Goal: Task Accomplishment & Management: Use online tool/utility

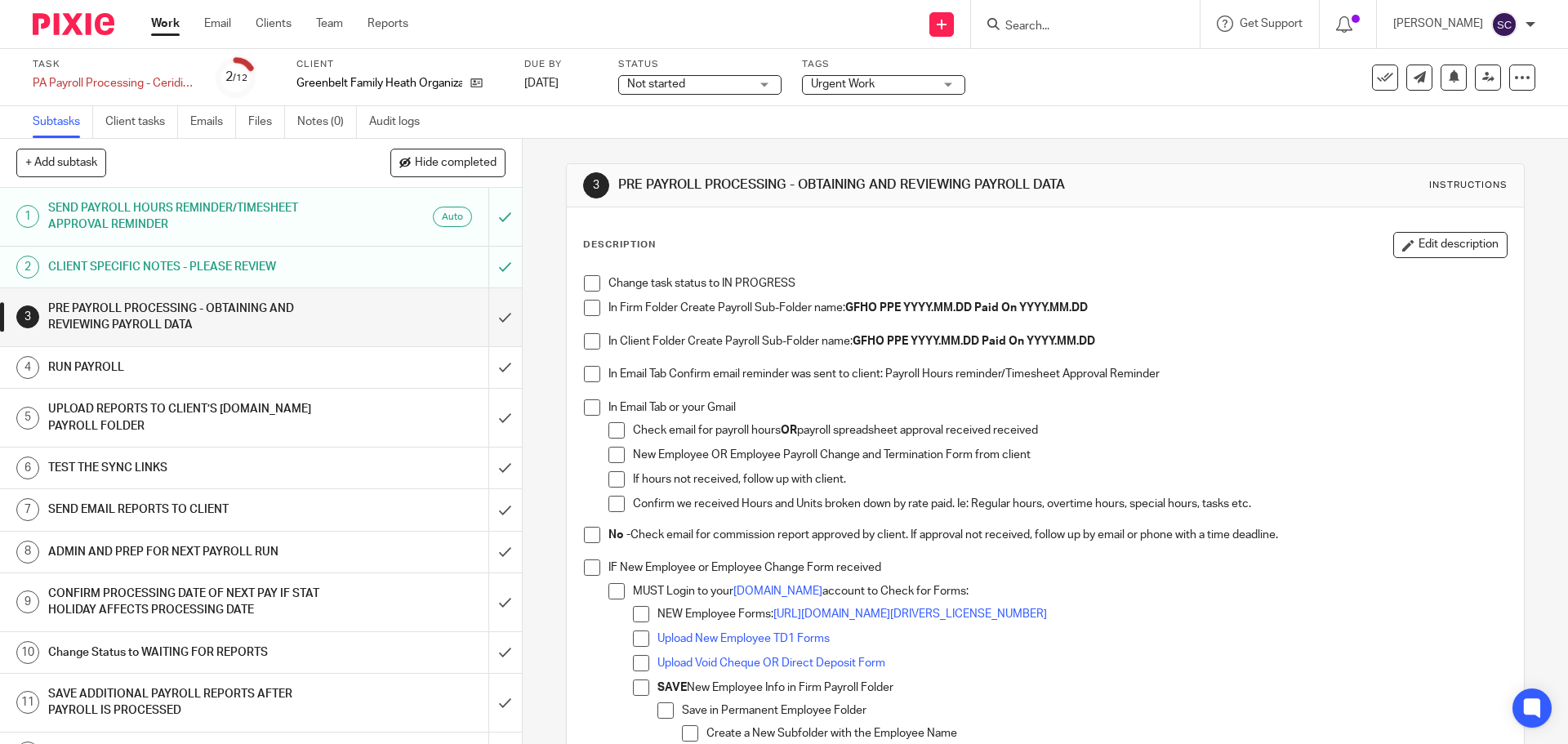
click at [585, 289] on span at bounding box center [592, 283] width 16 height 16
click at [584, 307] on span at bounding box center [592, 308] width 16 height 16
drag, startPoint x: 584, startPoint y: 333, endPoint x: 583, endPoint y: 344, distance: 11.0
click at [584, 335] on span at bounding box center [592, 342] width 16 height 16
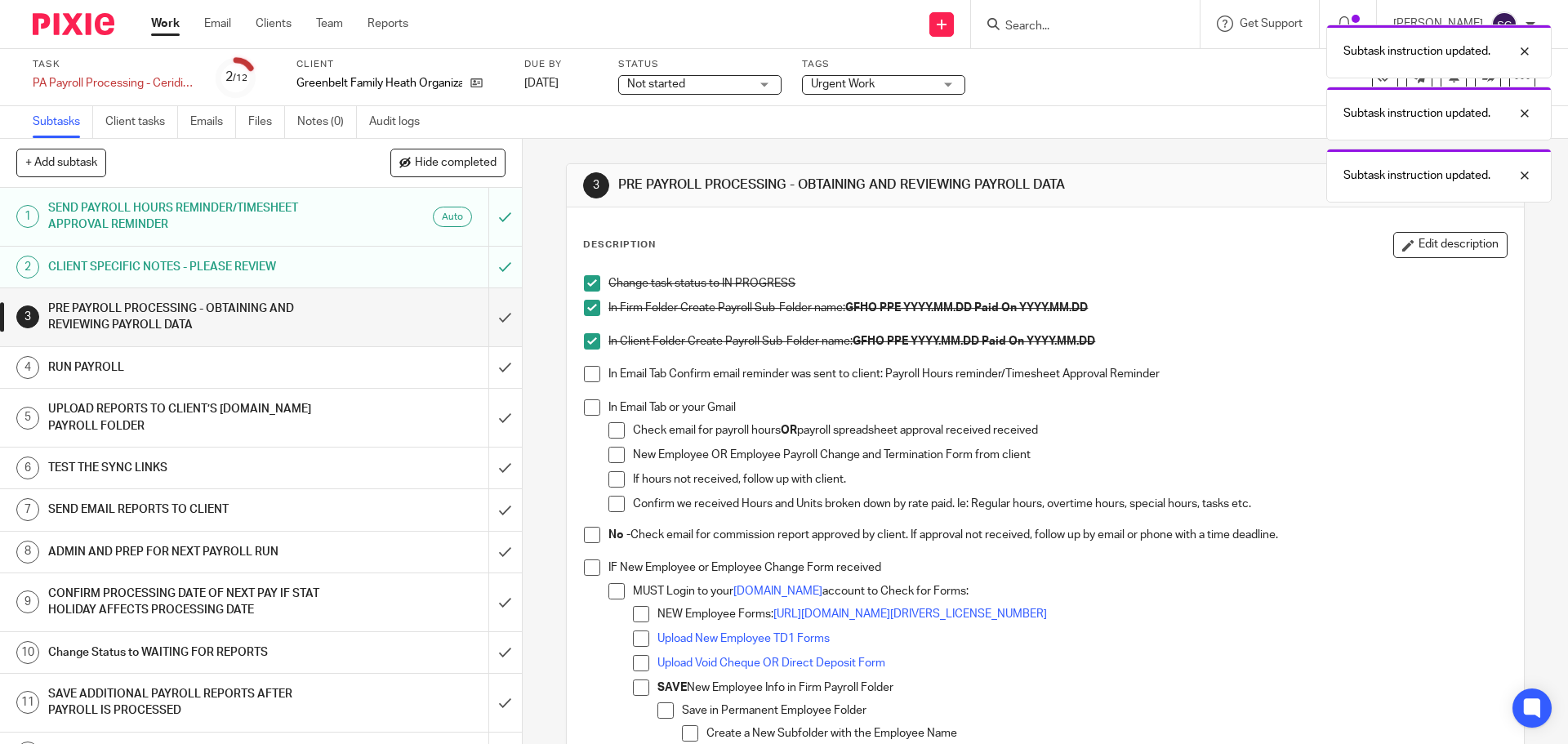
drag, startPoint x: 584, startPoint y: 372, endPoint x: 581, endPoint y: 400, distance: 28.2
click at [584, 373] on span at bounding box center [592, 374] width 16 height 16
drag, startPoint x: 584, startPoint y: 403, endPoint x: 589, endPoint y: 411, distance: 9.4
click at [585, 404] on span at bounding box center [592, 407] width 16 height 16
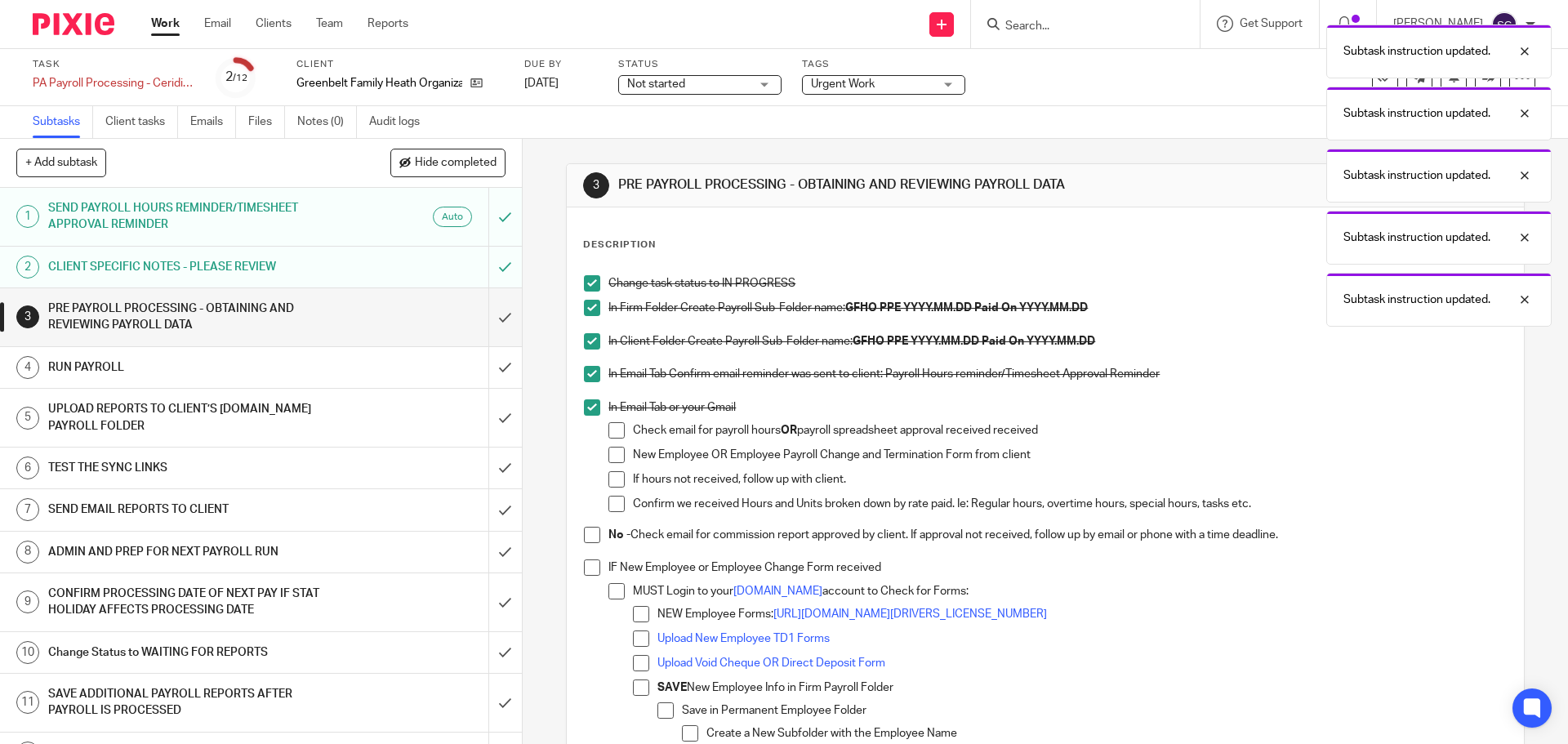
click at [587, 535] on span at bounding box center [592, 535] width 16 height 16
click at [589, 568] on span at bounding box center [592, 568] width 16 height 16
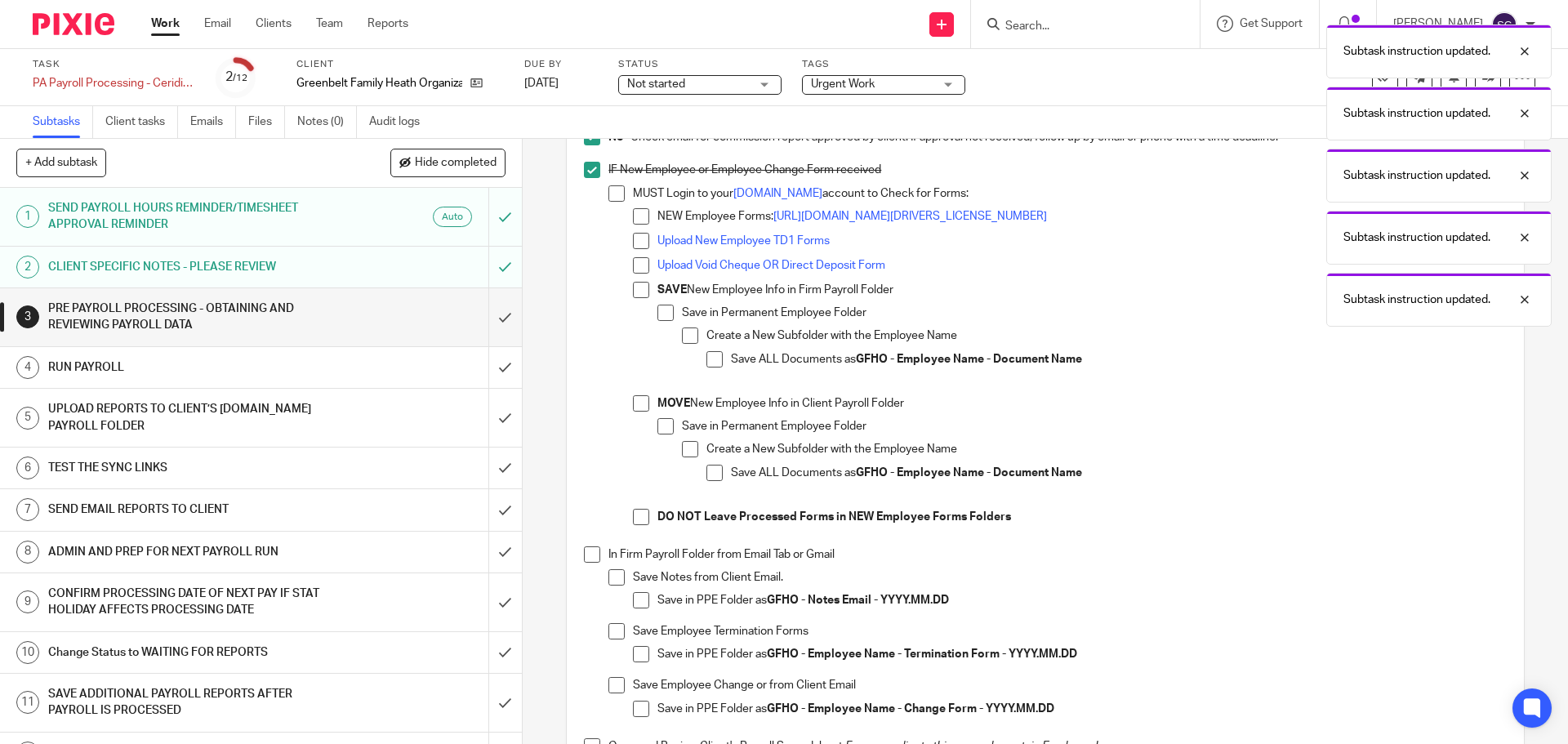
scroll to position [408, 0]
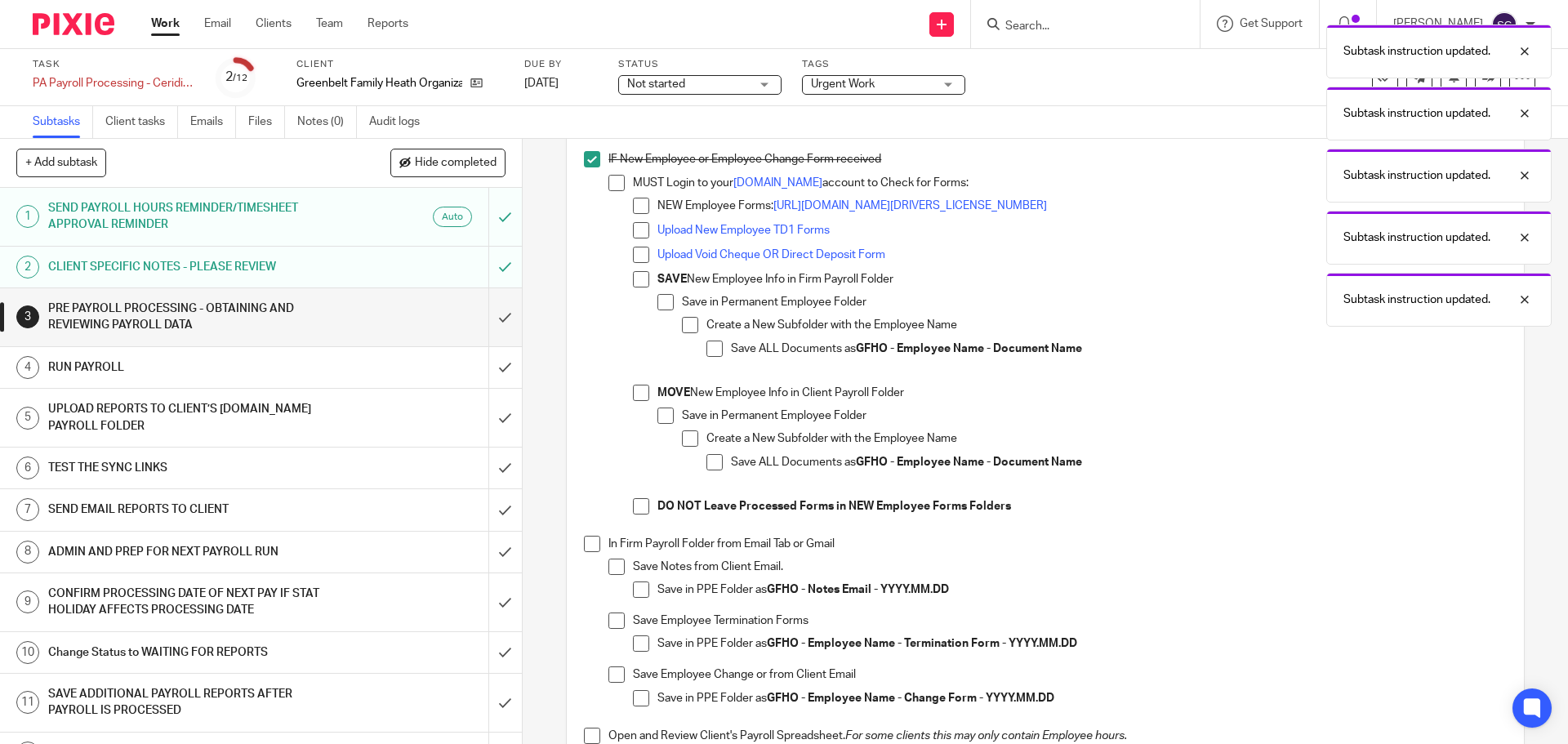
click at [584, 544] on span at bounding box center [592, 544] width 16 height 16
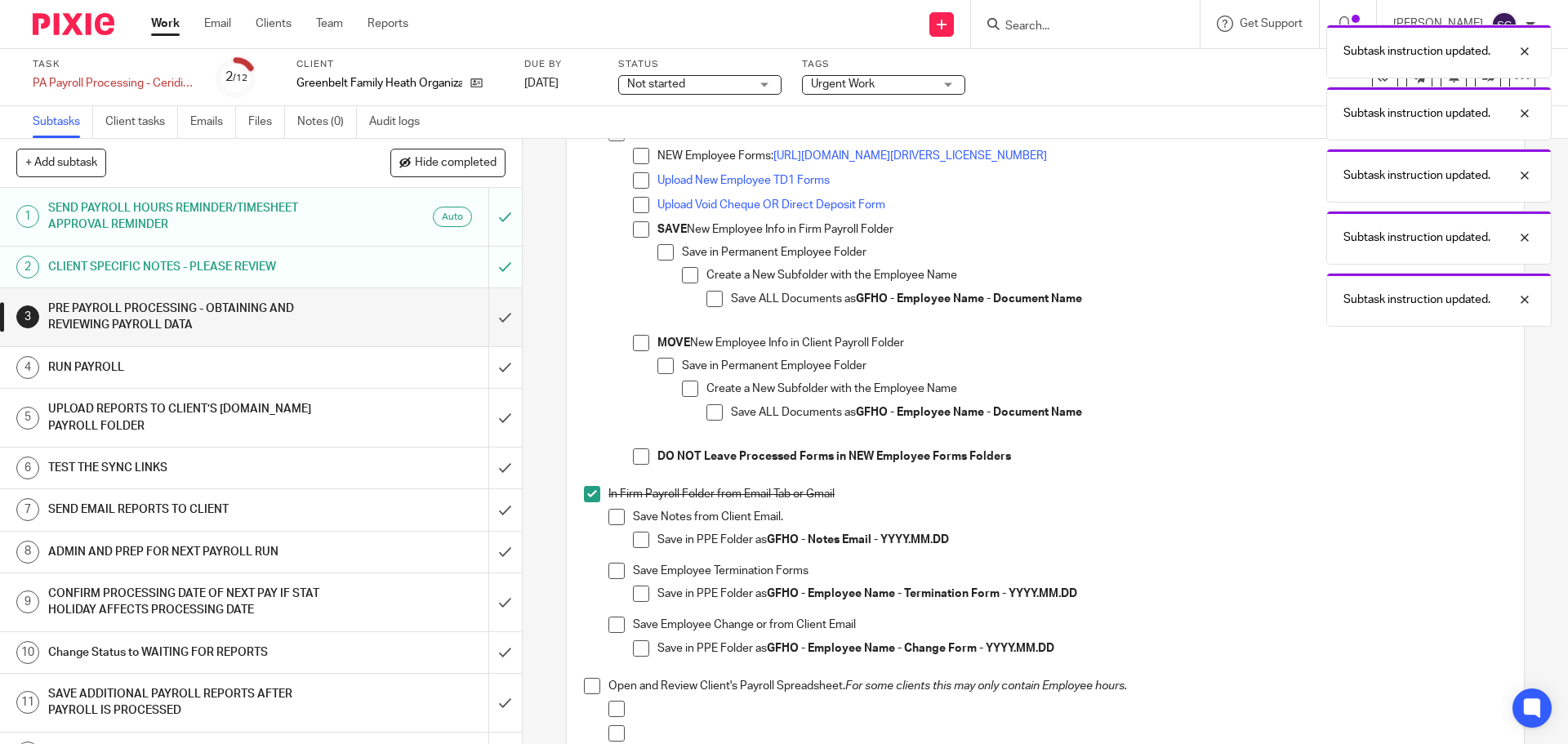
scroll to position [653, 0]
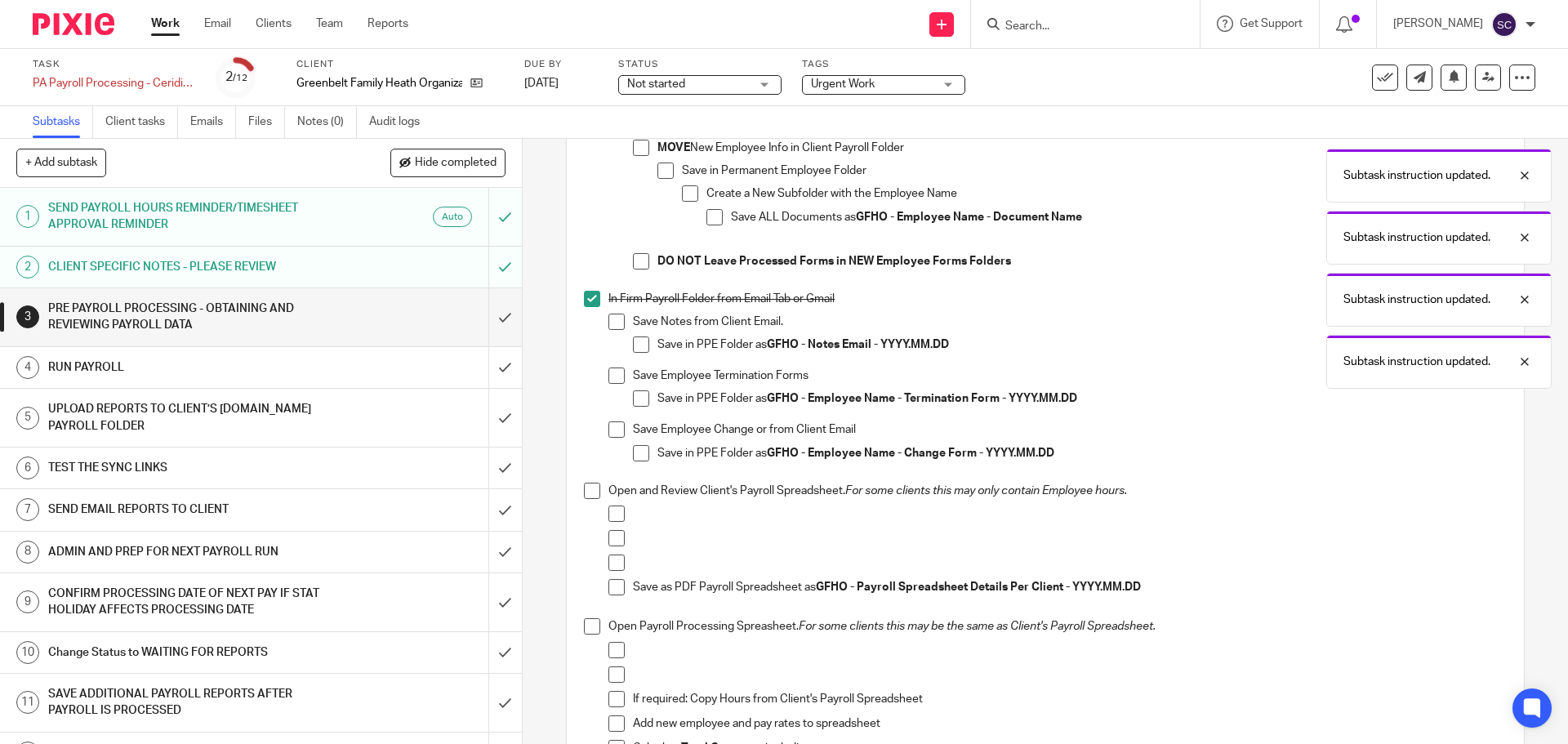
click at [584, 490] on span at bounding box center [592, 491] width 16 height 16
click at [585, 630] on span at bounding box center [592, 626] width 16 height 16
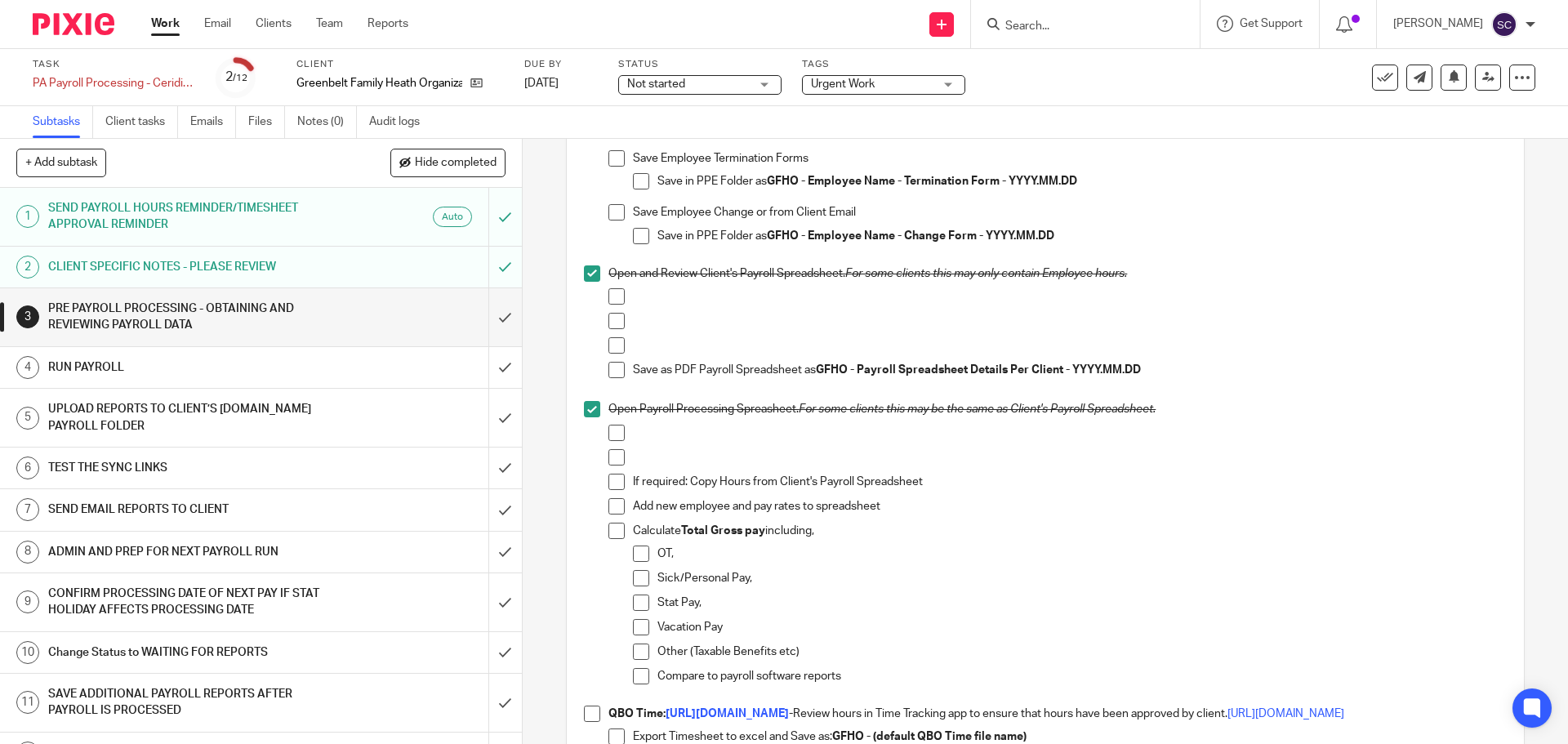
scroll to position [572, 0]
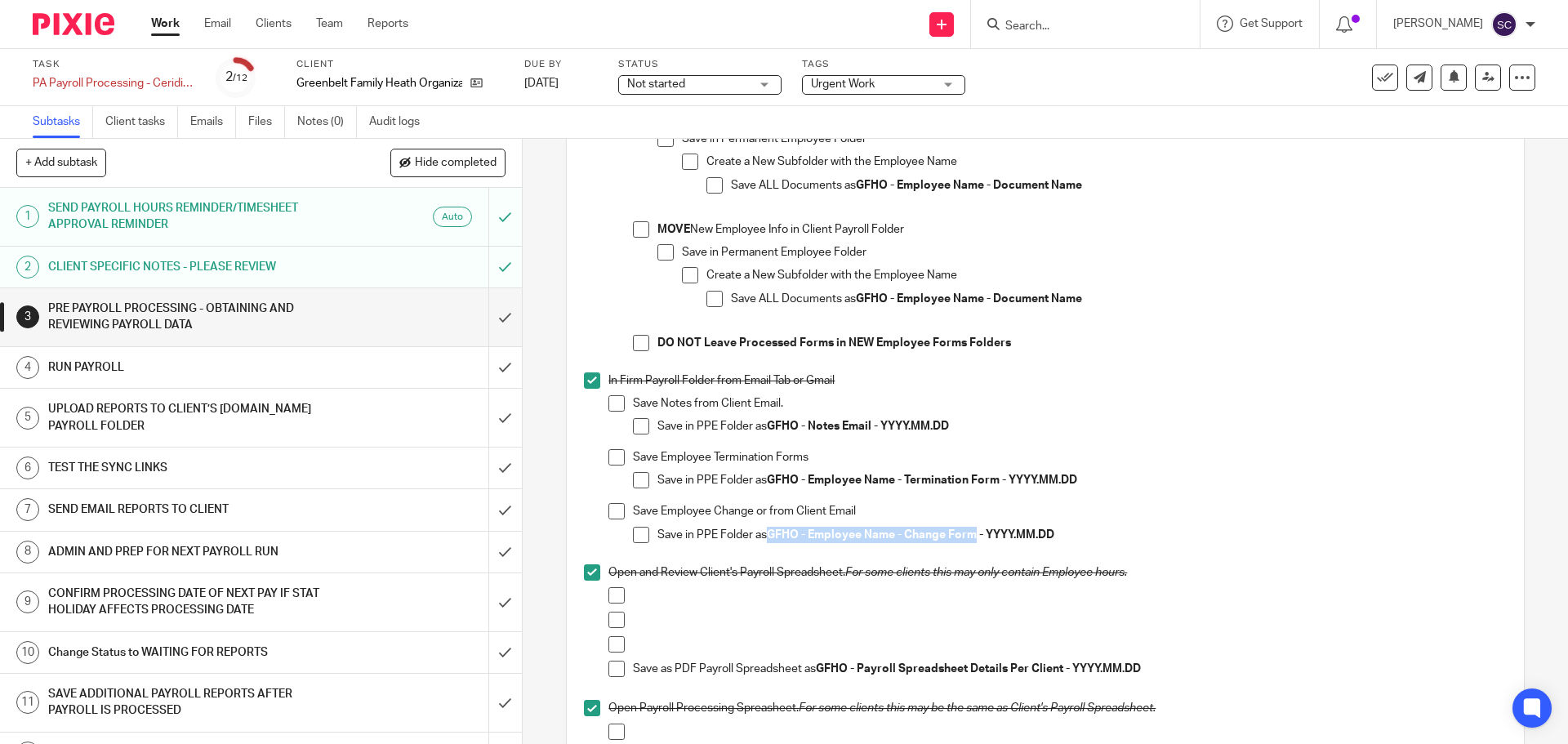
drag, startPoint x: 767, startPoint y: 535, endPoint x: 971, endPoint y: 532, distance: 204.0
click at [971, 532] on strong "GFHO - Employee Name - Change Form - YYYY.MM.DD" at bounding box center [910, 535] width 288 height 11
click at [584, 440] on li "In Firm Payroll Folder from Email Tab or Gmail Save Notes from Client Email. Sa…" at bounding box center [1045, 468] width 922 height 192
click at [1239, 414] on div "Save Notes from Client Email. Save in PPE Folder as GFHO - Notes Email - YYYY.M…" at bounding box center [1069, 422] width 873 height 54
click at [609, 398] on span at bounding box center [616, 403] width 16 height 16
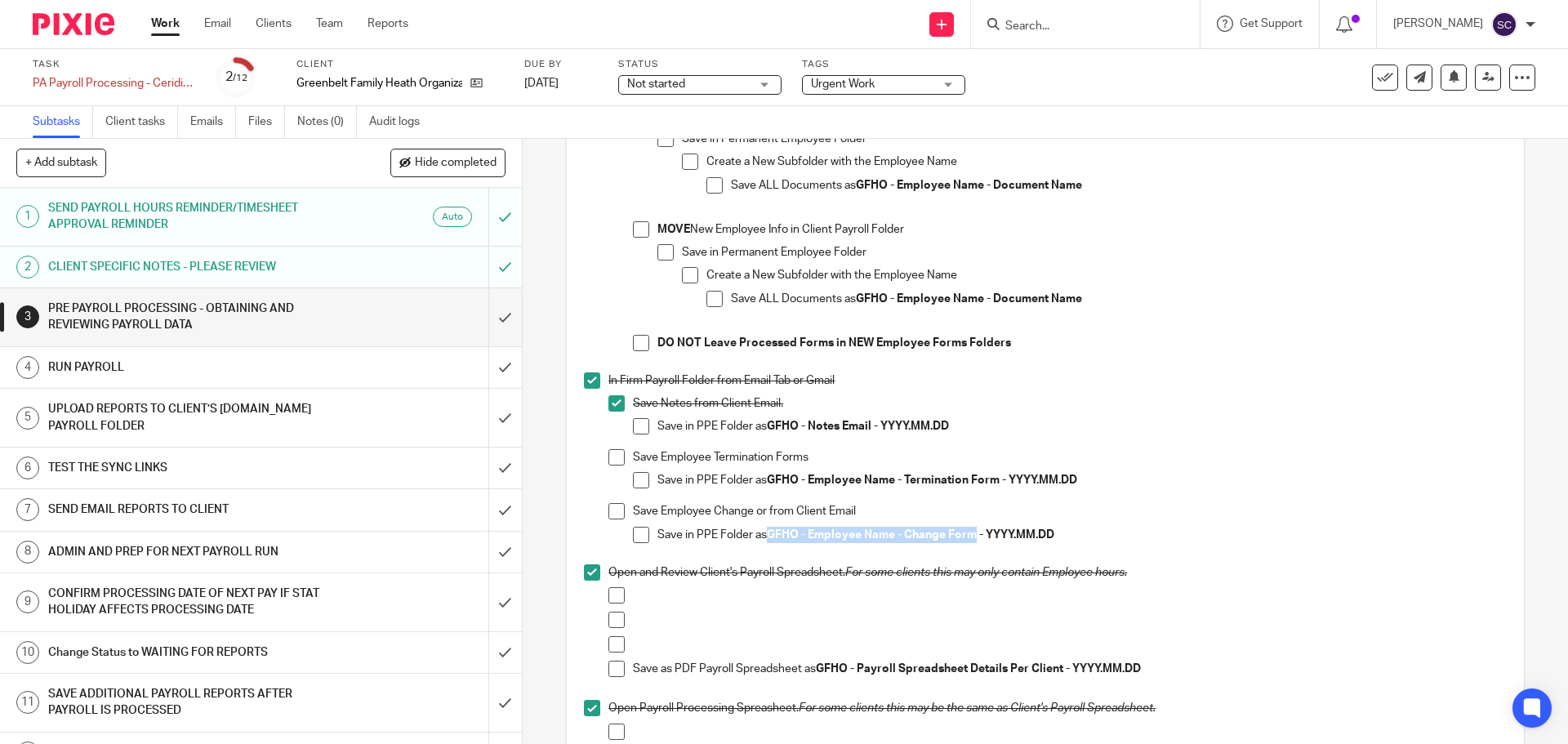
click at [635, 423] on span at bounding box center [641, 426] width 16 height 16
click at [608, 457] on span at bounding box center [616, 457] width 16 height 16
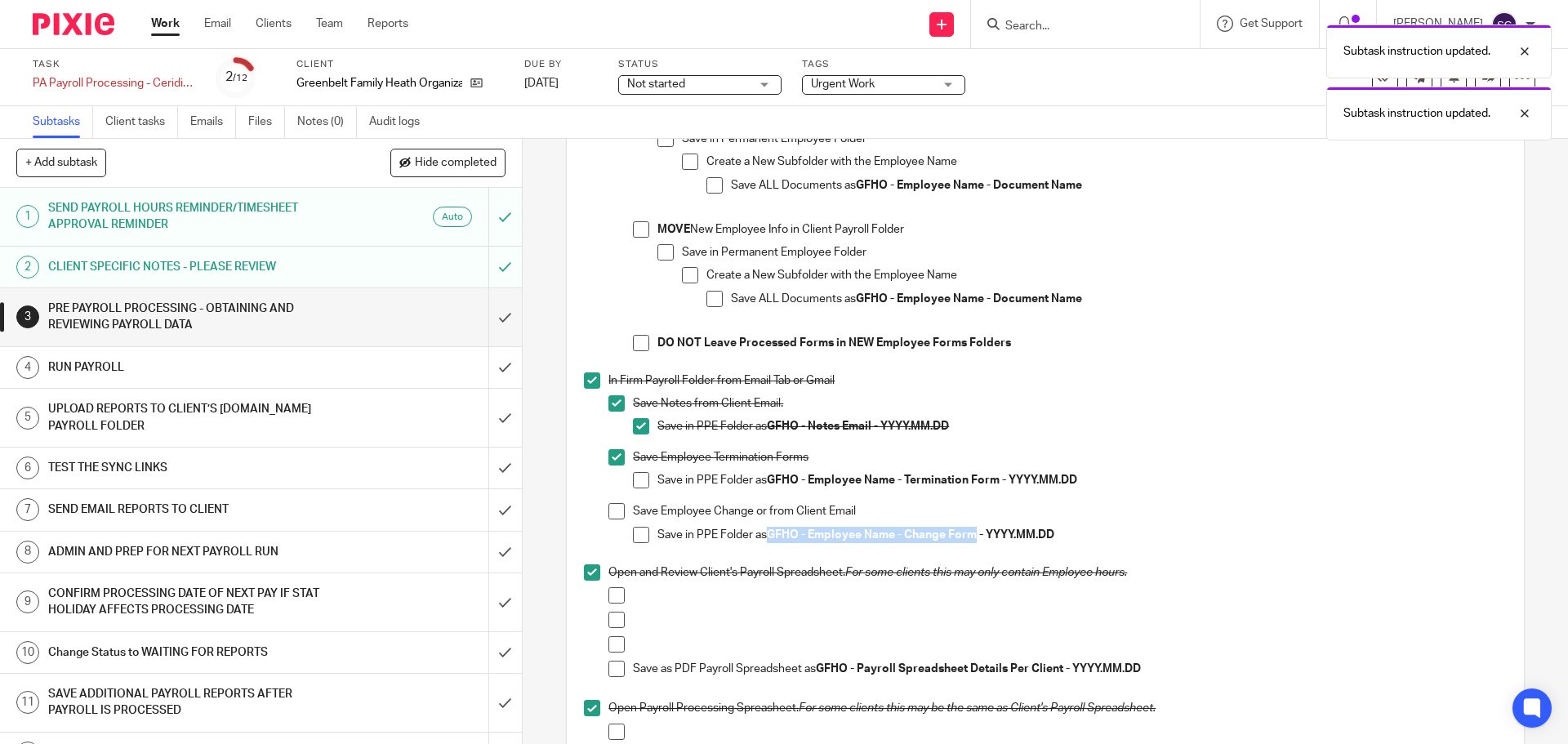
click at [639, 478] on span at bounding box center [641, 480] width 16 height 16
click at [608, 516] on span at bounding box center [616, 511] width 16 height 16
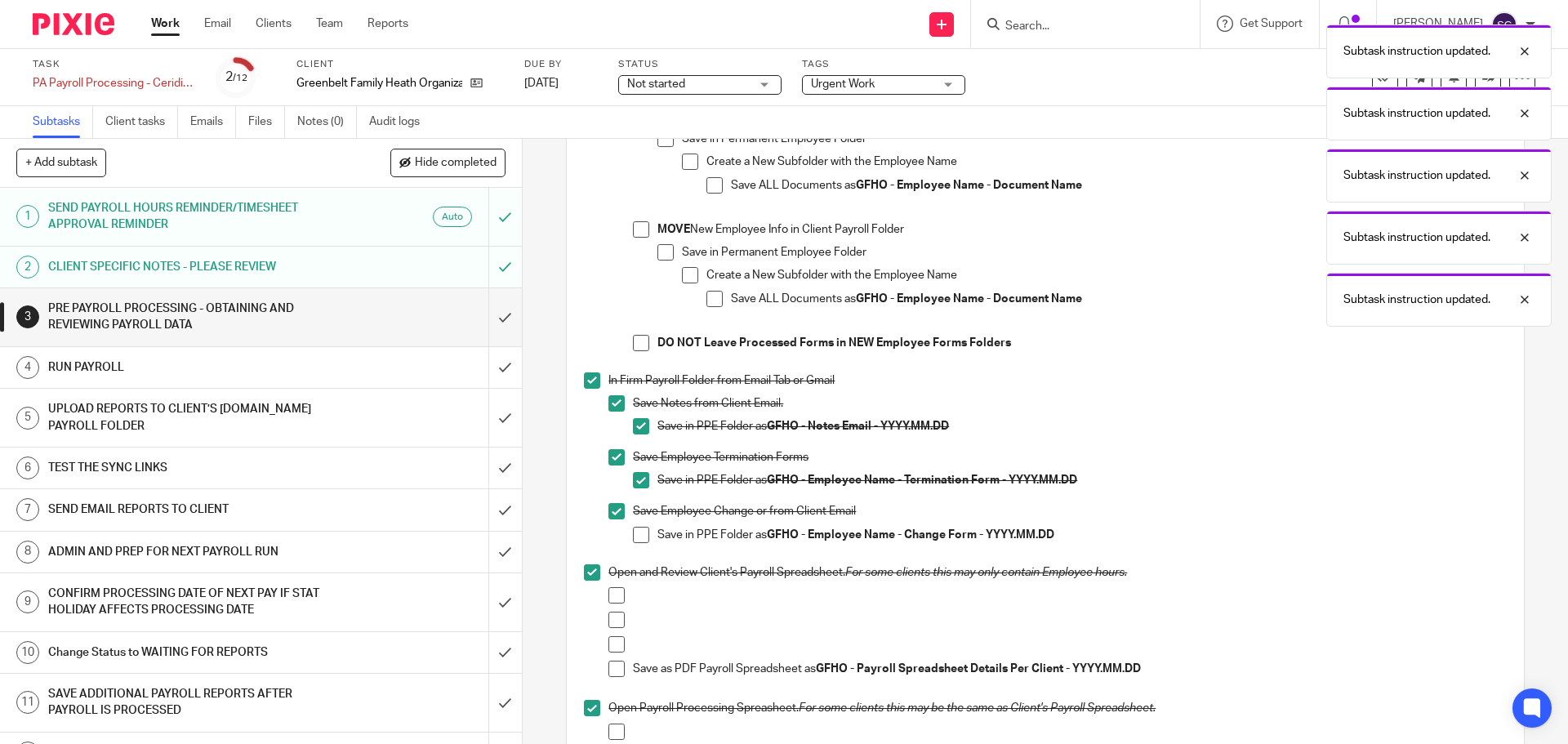
click at [637, 535] on span at bounding box center [641, 535] width 16 height 16
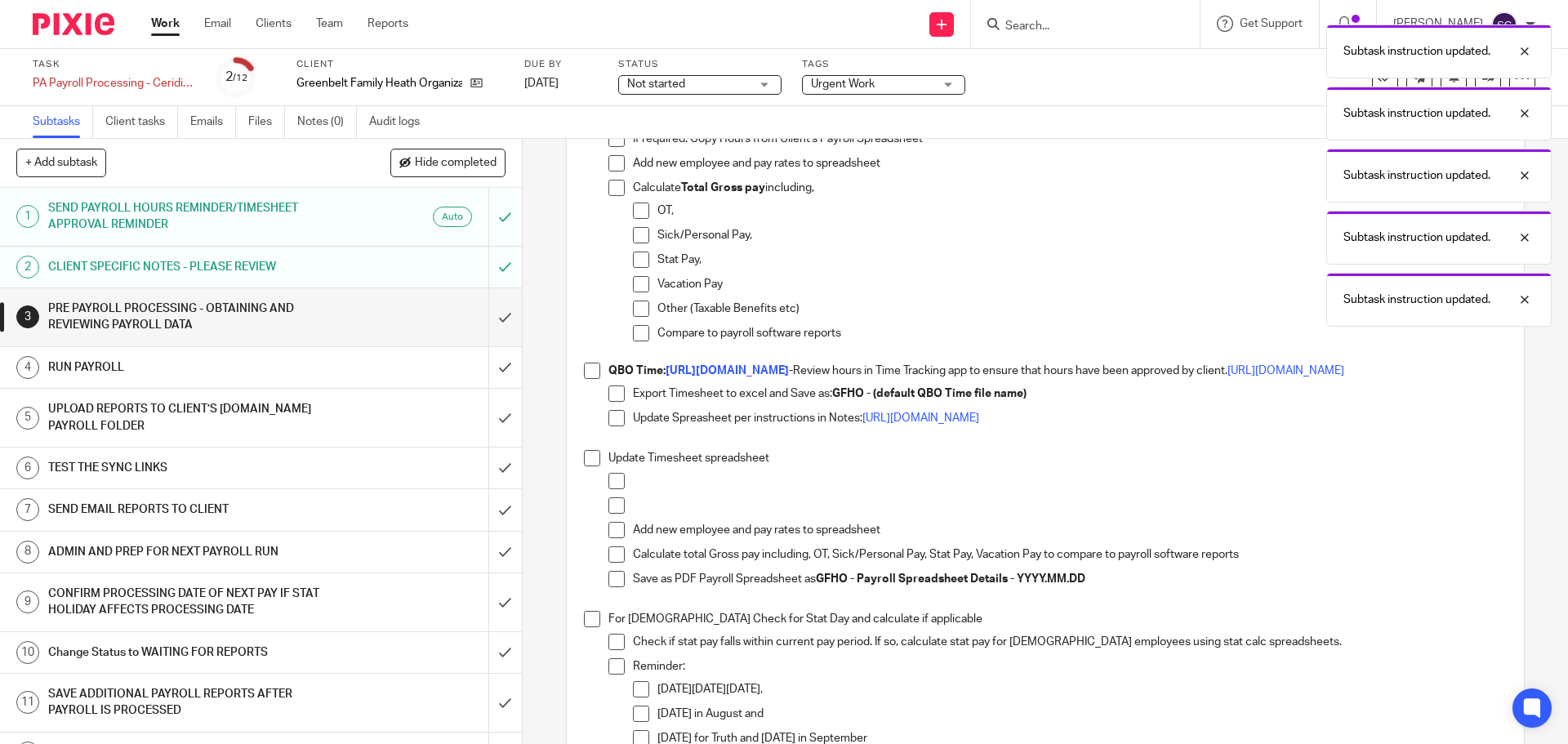
scroll to position [1226, 0]
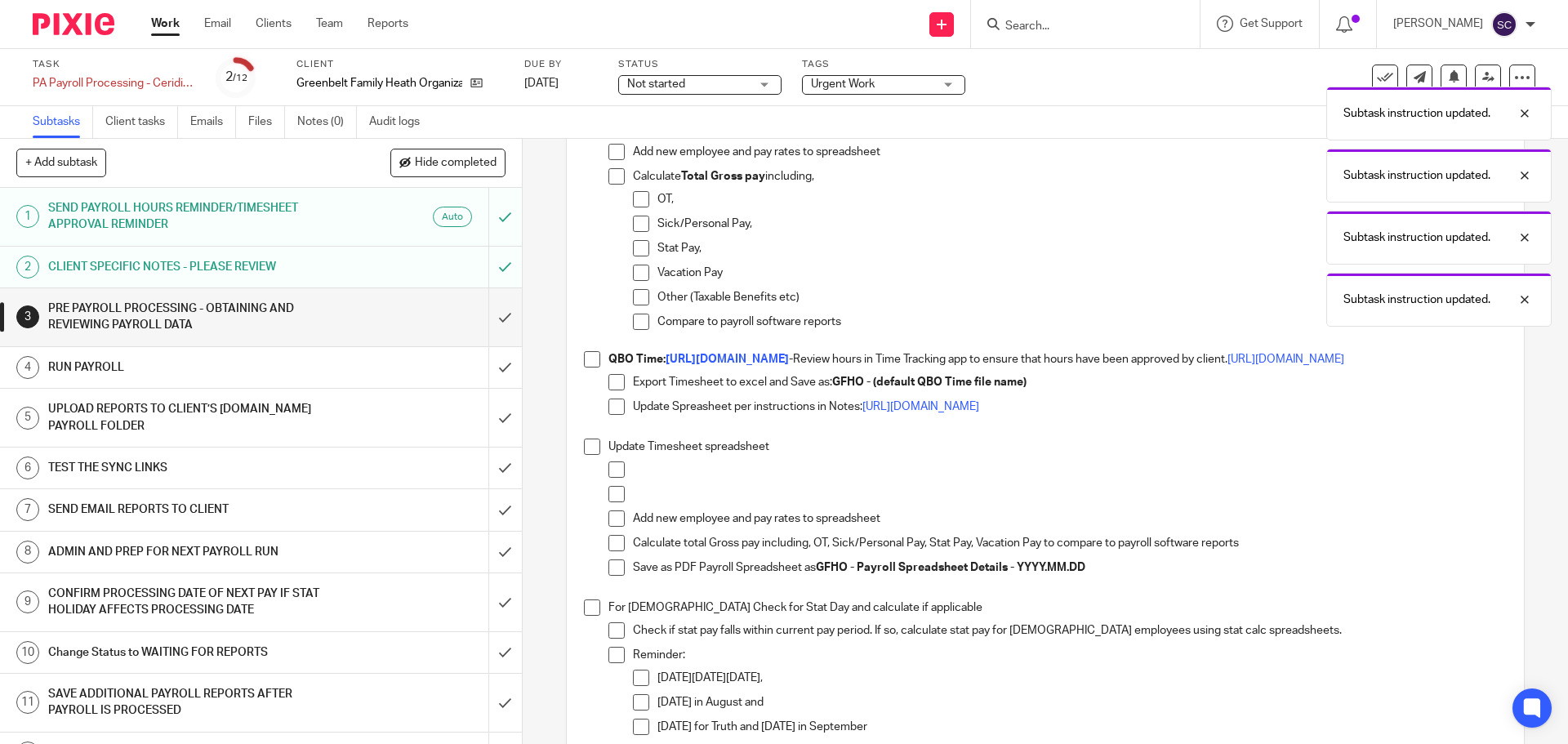
click at [592, 362] on span at bounding box center [592, 360] width 16 height 16
click at [587, 455] on span at bounding box center [592, 447] width 16 height 16
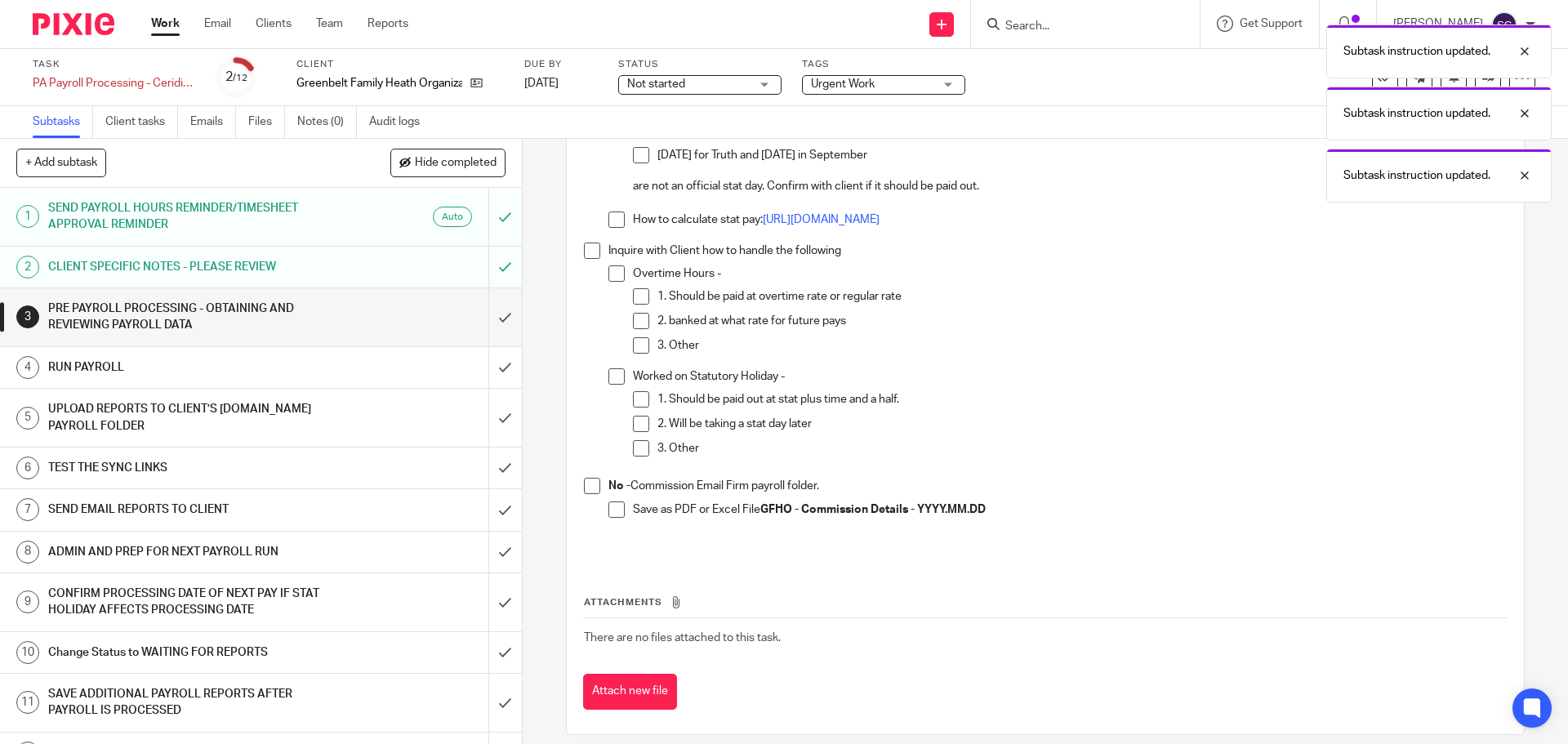
scroll to position [1634, 0]
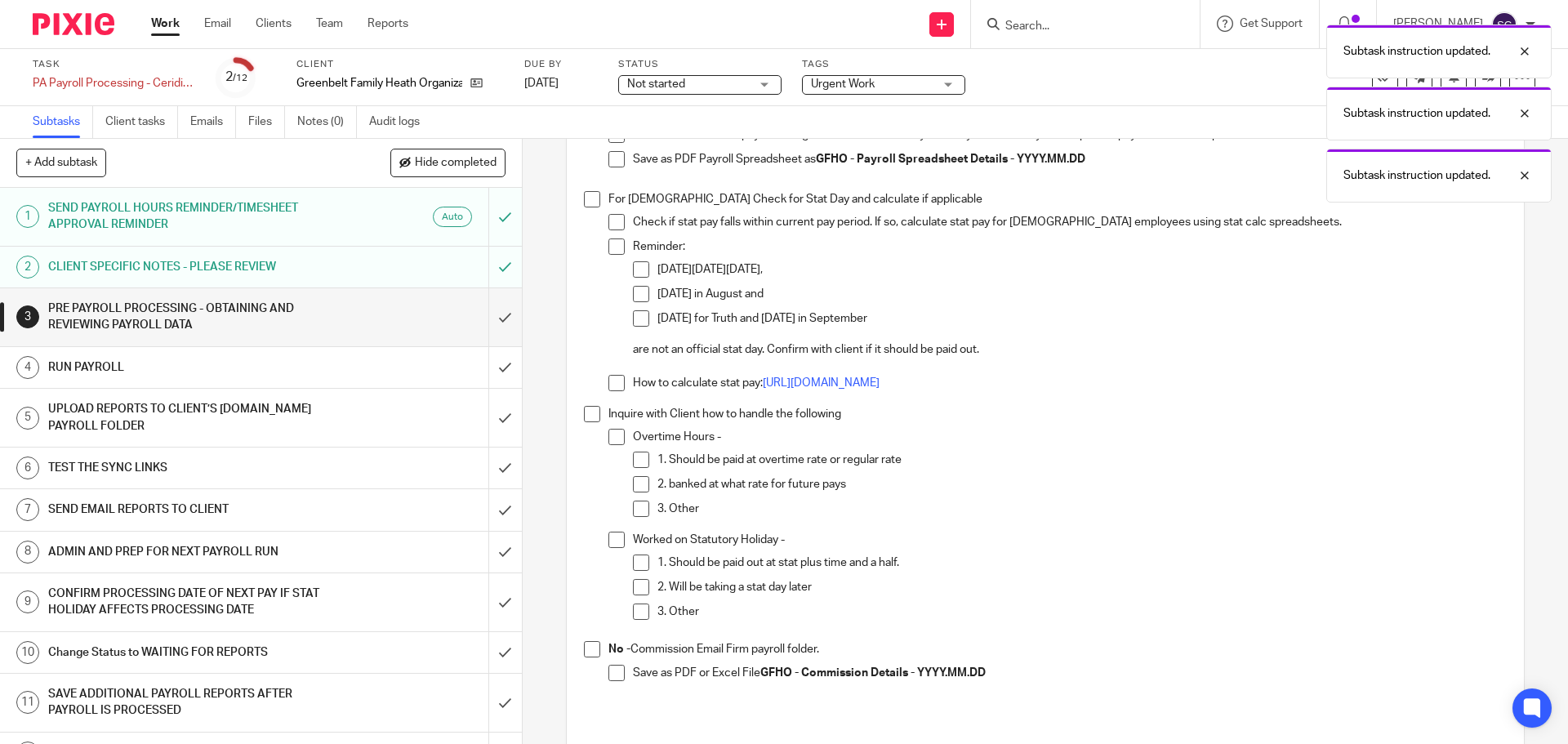
click at [585, 207] on span at bounding box center [592, 199] width 16 height 16
click at [584, 422] on span at bounding box center [592, 414] width 16 height 16
click at [584, 657] on span at bounding box center [592, 649] width 16 height 16
click at [489, 321] on input "submit" at bounding box center [261, 318] width 522 height 58
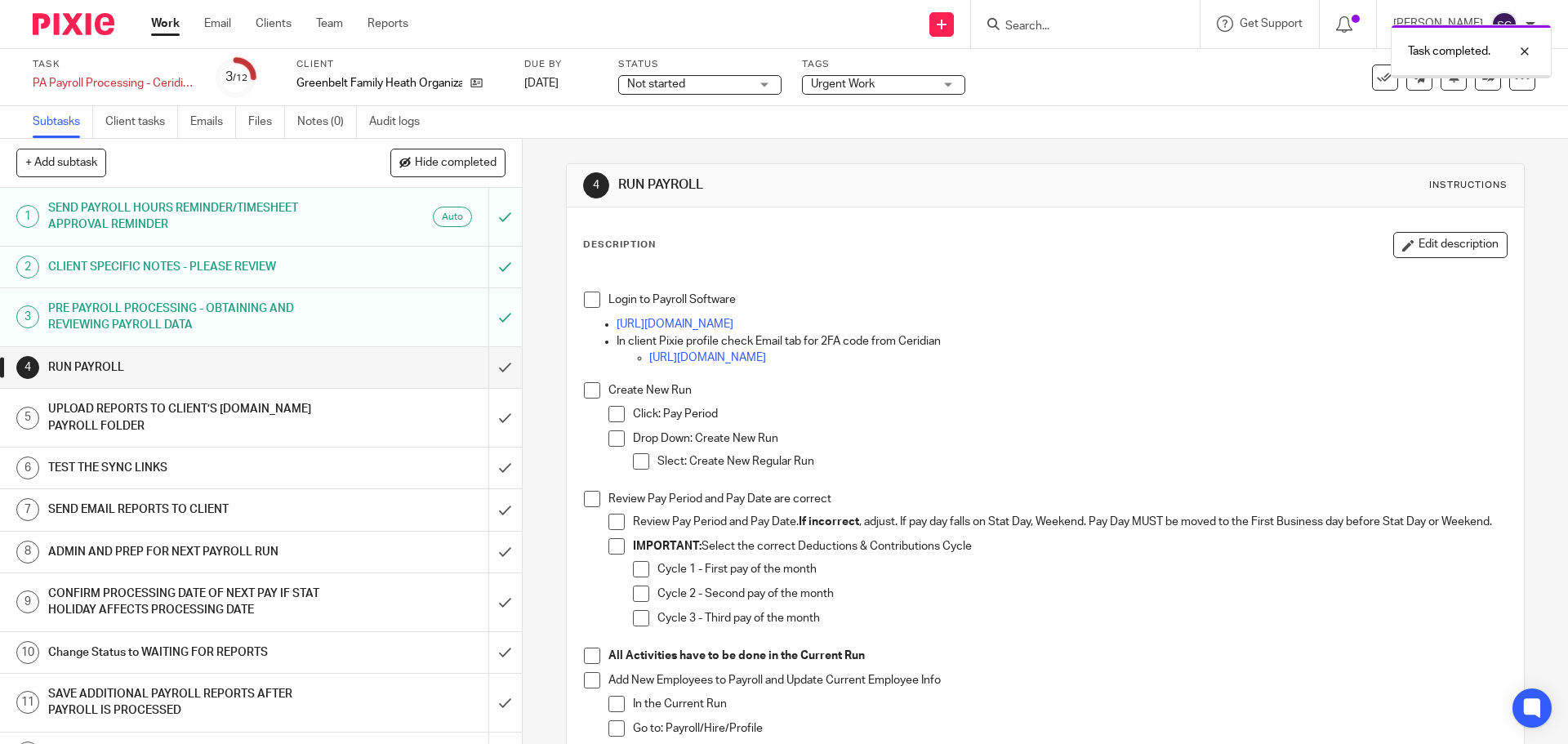
click at [587, 302] on span at bounding box center [592, 300] width 16 height 16
click at [584, 389] on span at bounding box center [592, 390] width 16 height 16
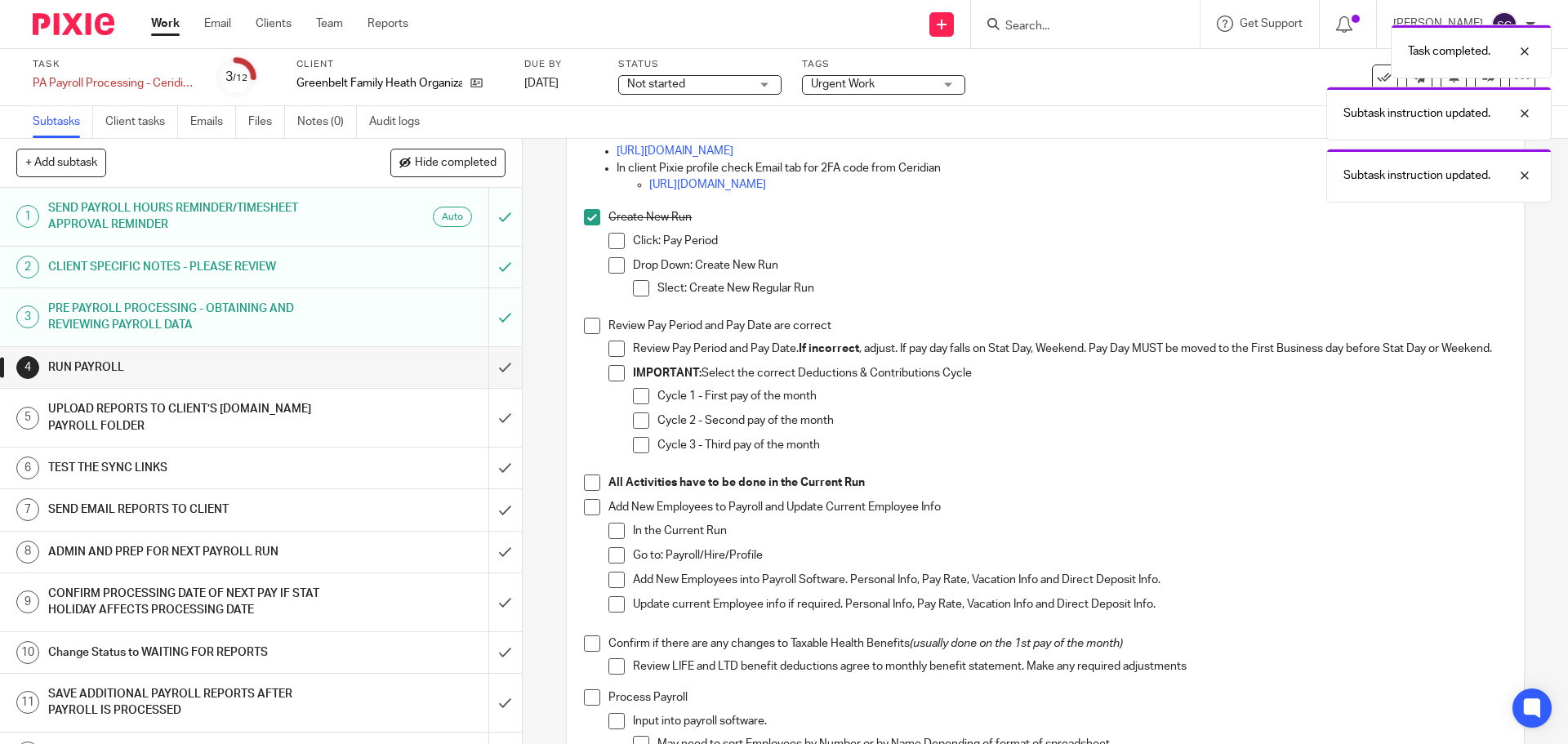
scroll to position [163, 0]
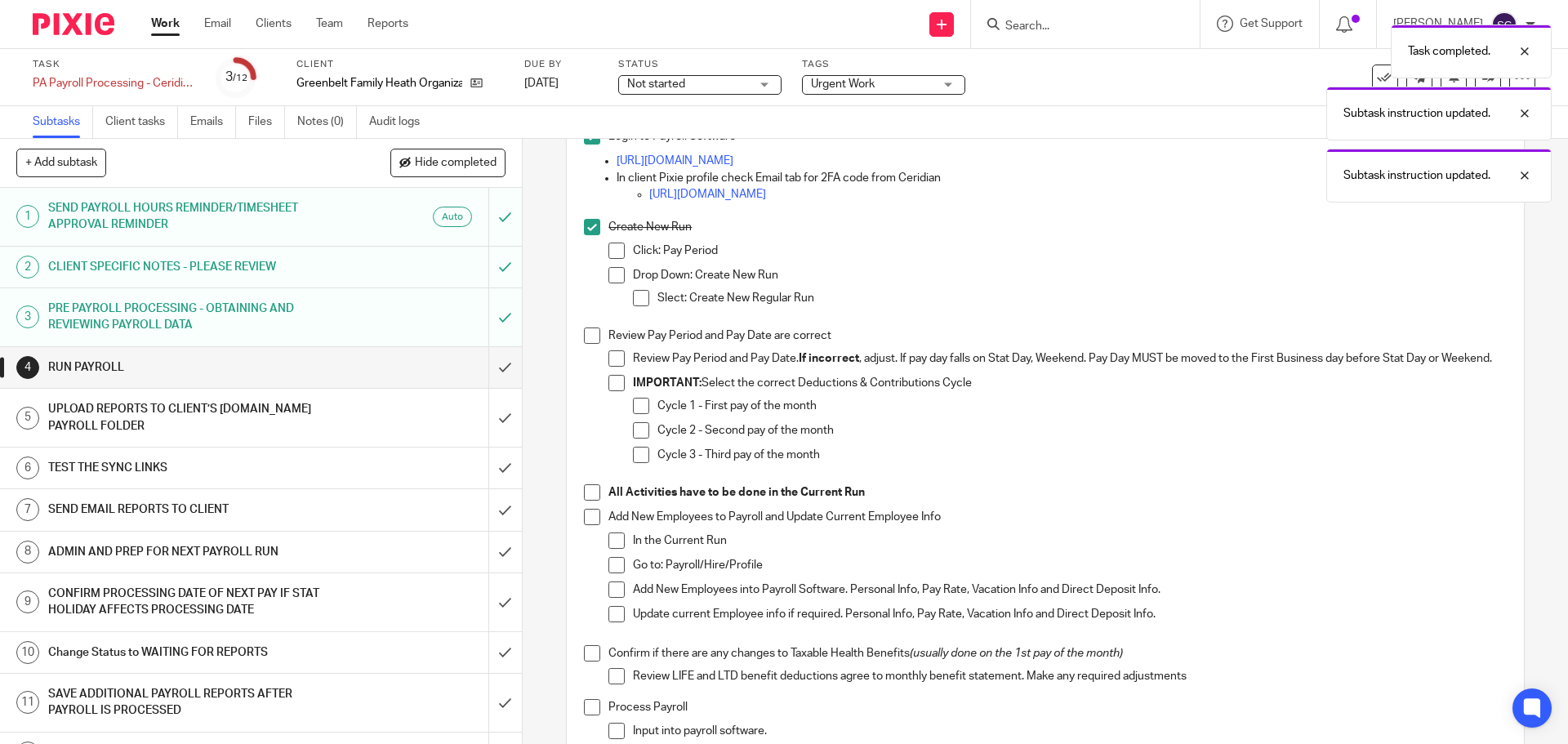
click at [584, 336] on span at bounding box center [592, 336] width 16 height 16
click at [587, 499] on span at bounding box center [592, 492] width 16 height 16
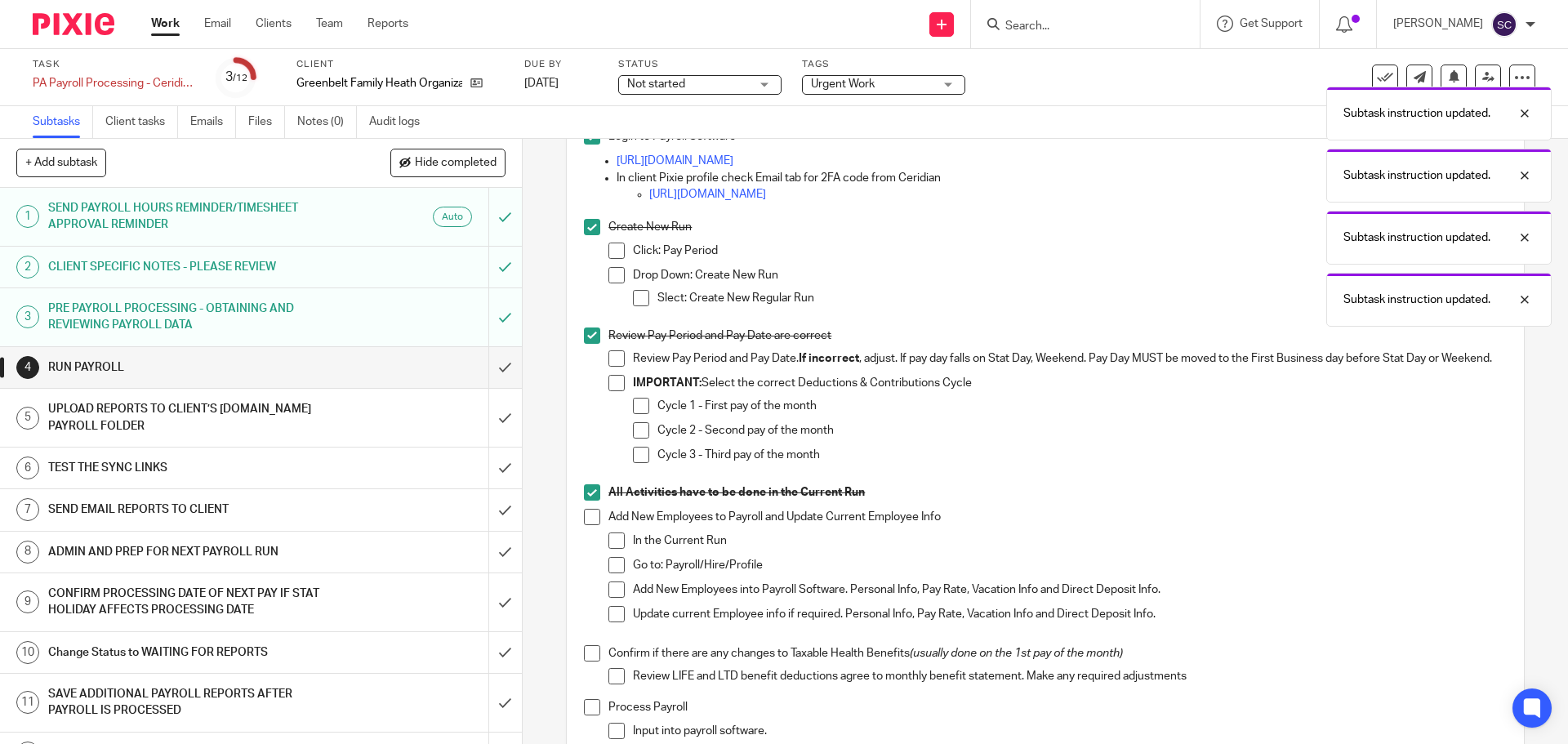
click at [584, 523] on span at bounding box center [592, 517] width 16 height 16
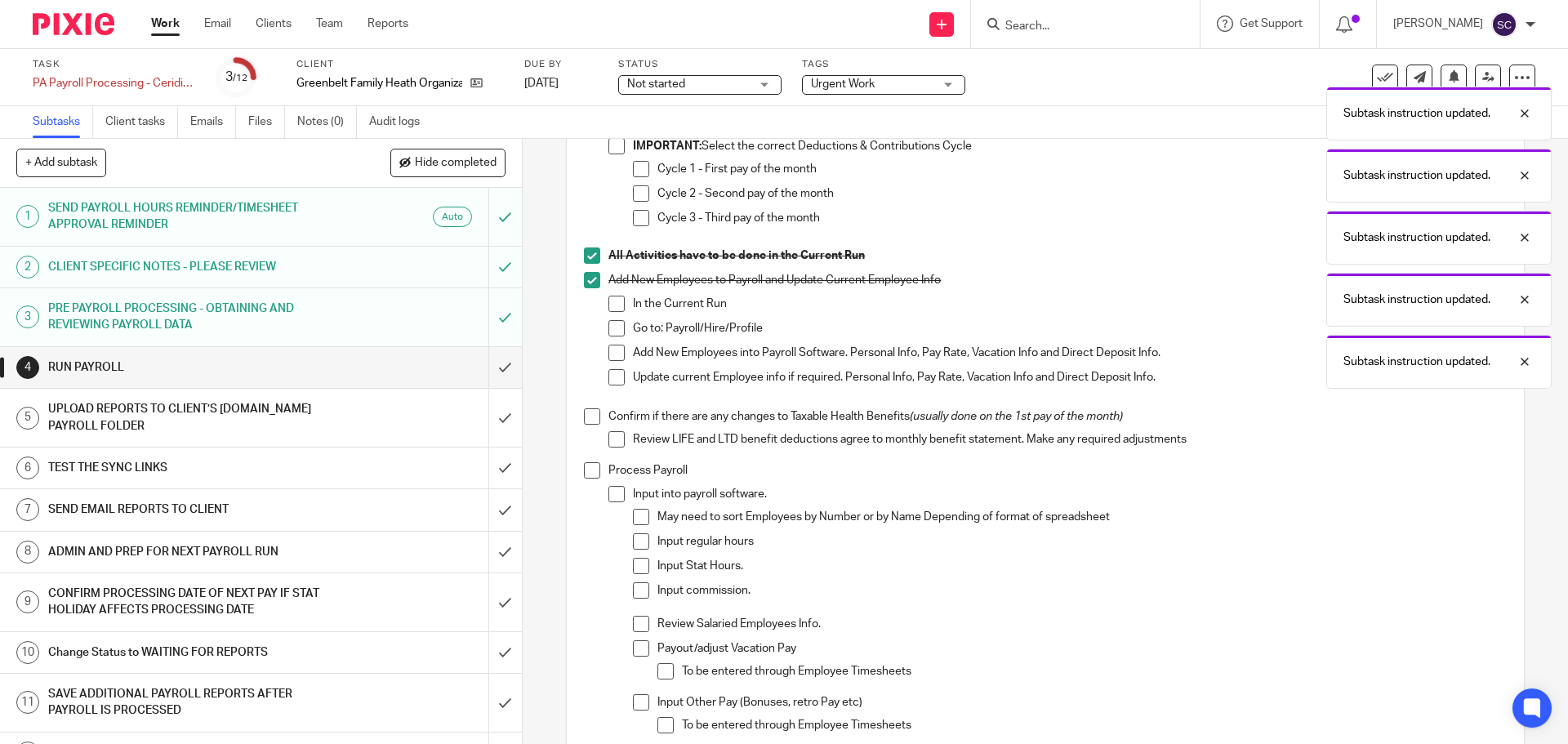
scroll to position [408, 0]
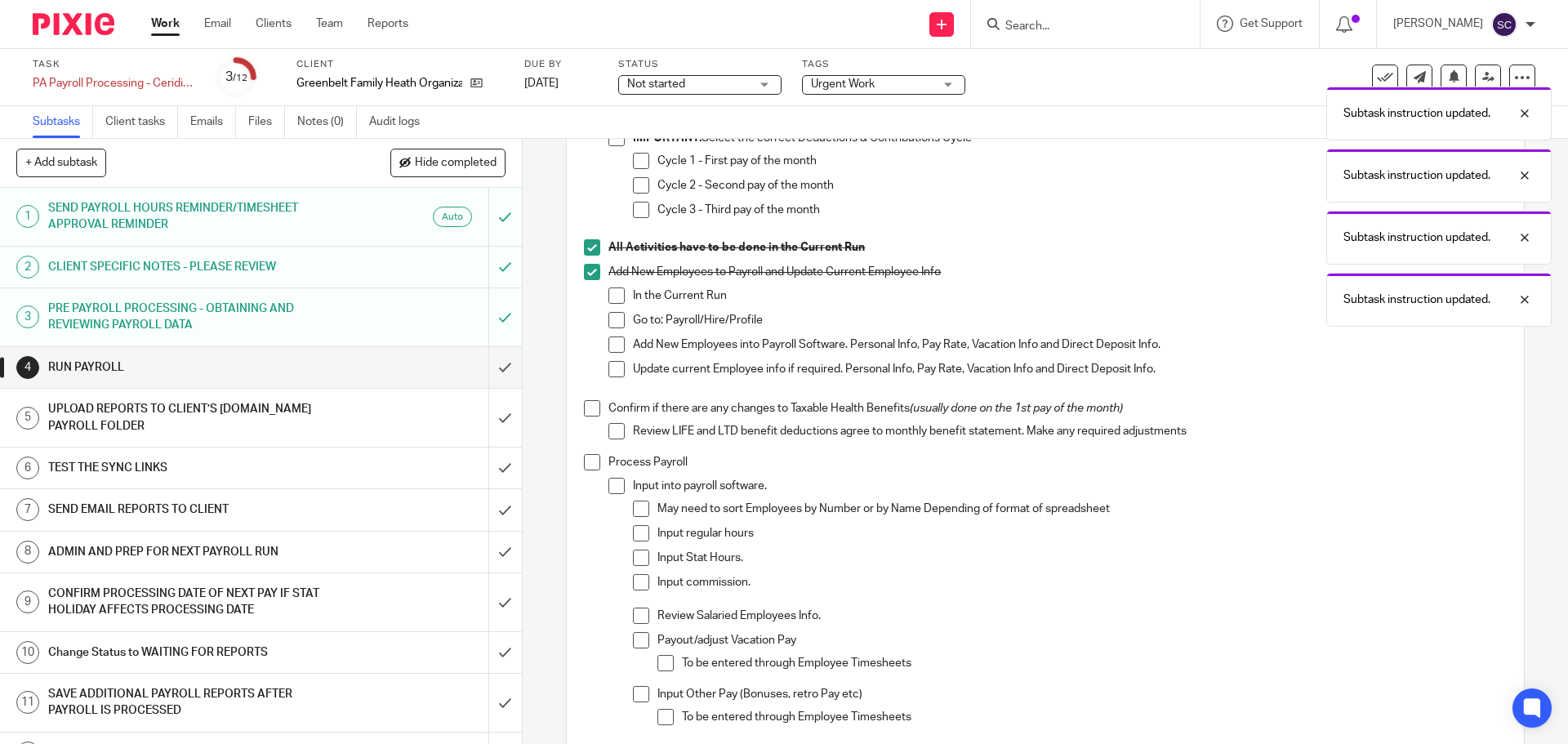
click at [592, 416] on span at bounding box center [592, 408] width 16 height 16
click at [584, 471] on span at bounding box center [592, 462] width 16 height 16
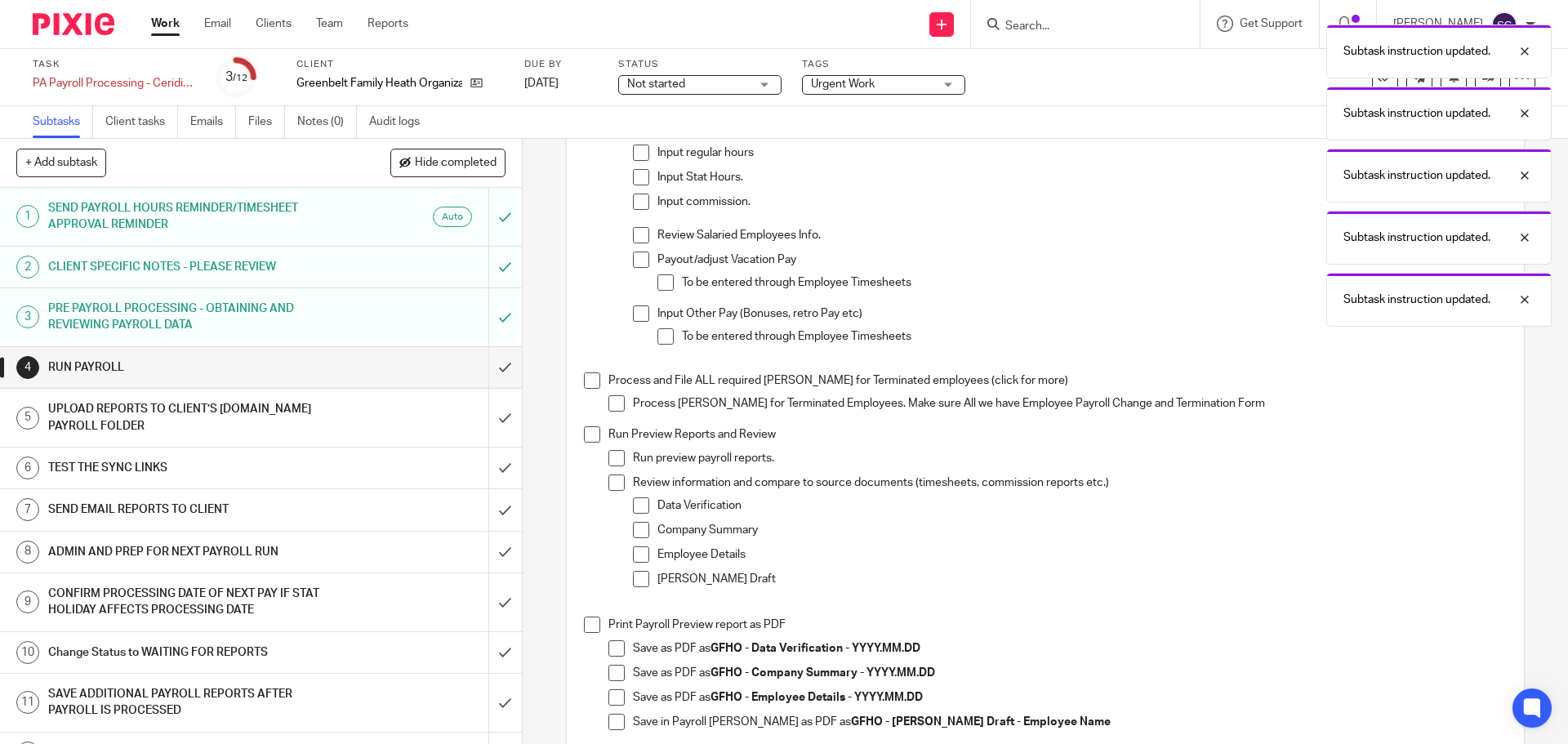
scroll to position [817, 0]
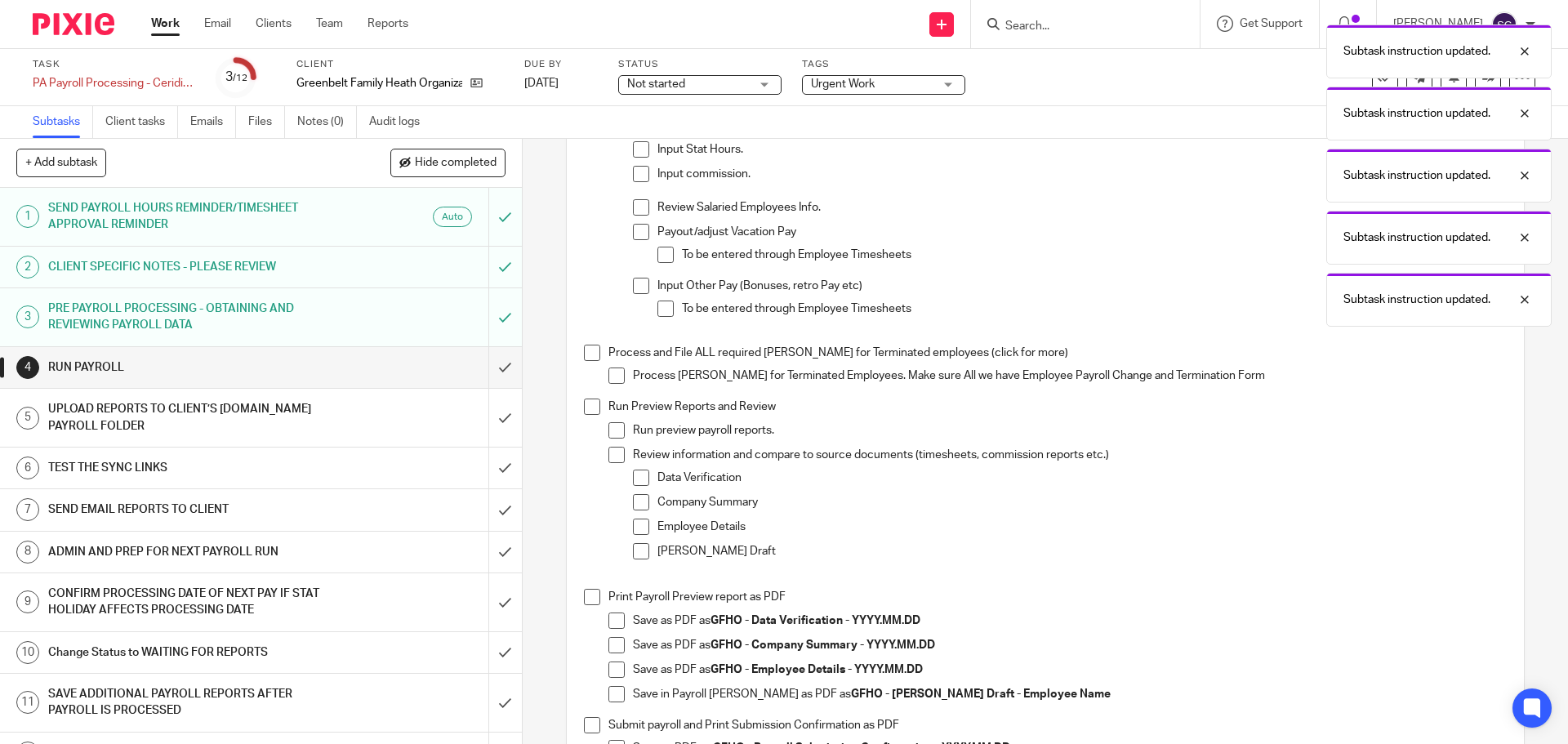
click at [586, 362] on span at bounding box center [592, 353] width 16 height 16
drag, startPoint x: 589, startPoint y: 416, endPoint x: 588, endPoint y: 437, distance: 21.0
click at [589, 415] on span at bounding box center [592, 406] width 16 height 16
click at [587, 606] on span at bounding box center [592, 598] width 16 height 16
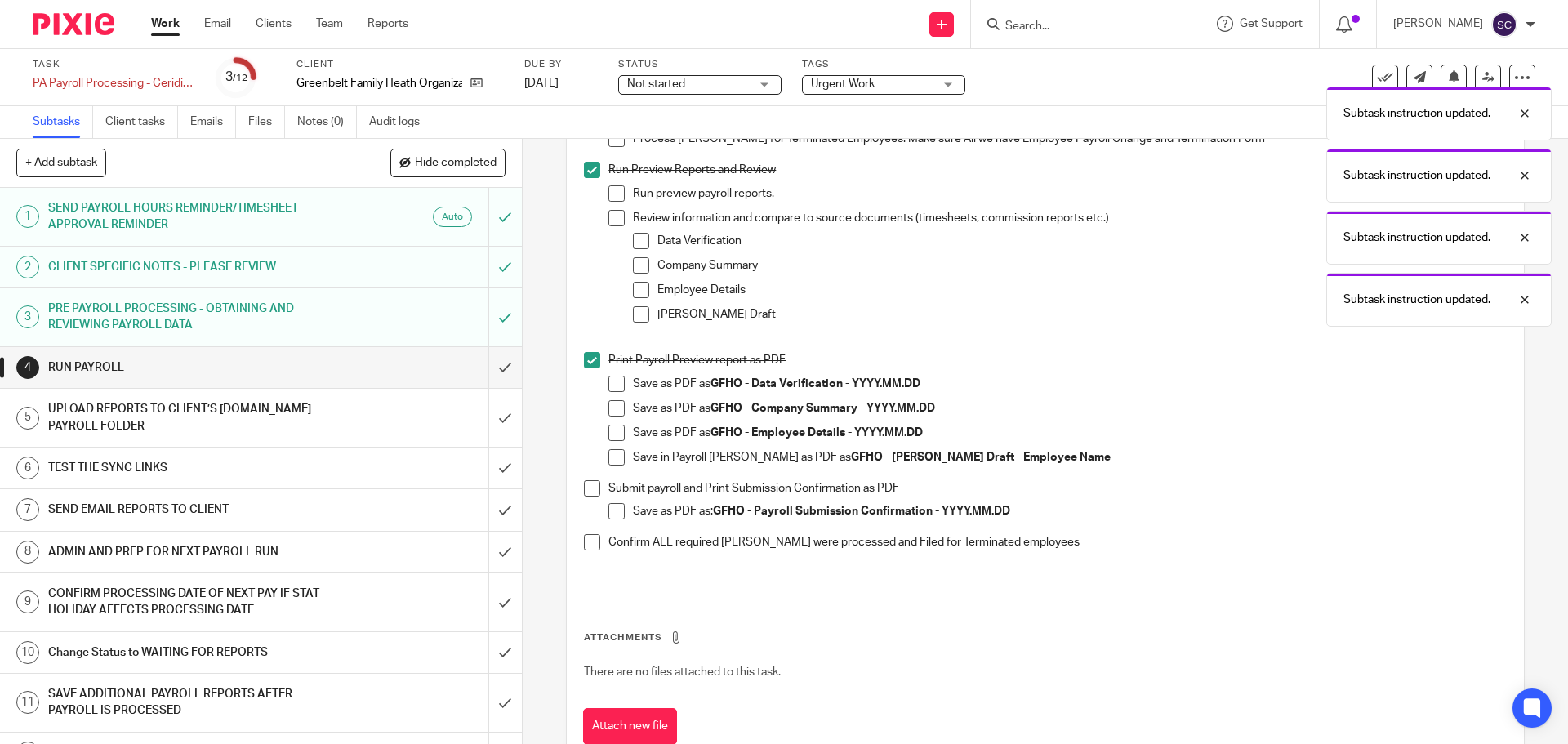
scroll to position [1063, 0]
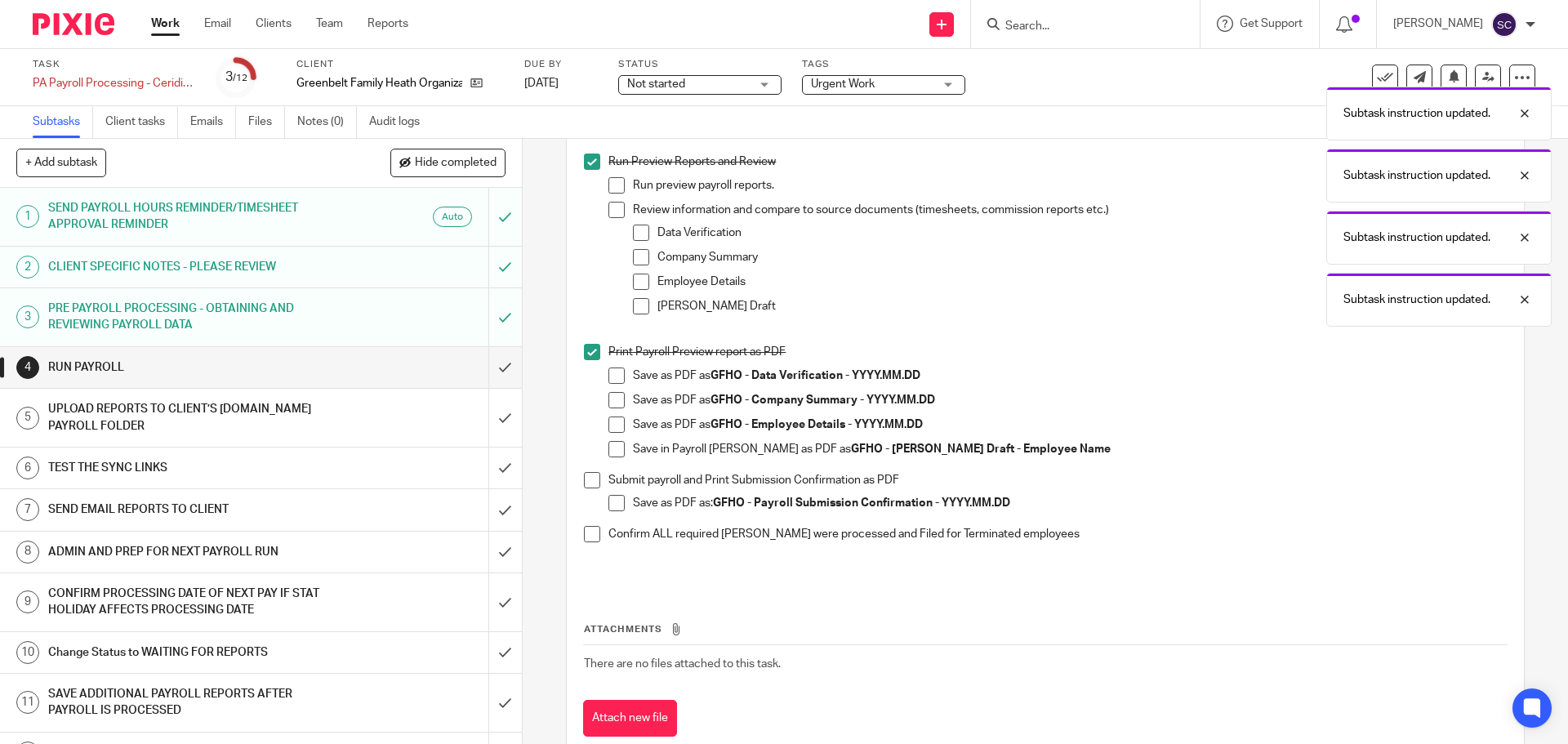
click at [588, 489] on span at bounding box center [592, 480] width 16 height 16
click at [587, 543] on span at bounding box center [592, 534] width 16 height 16
click at [486, 369] on input "submit" at bounding box center [261, 368] width 522 height 41
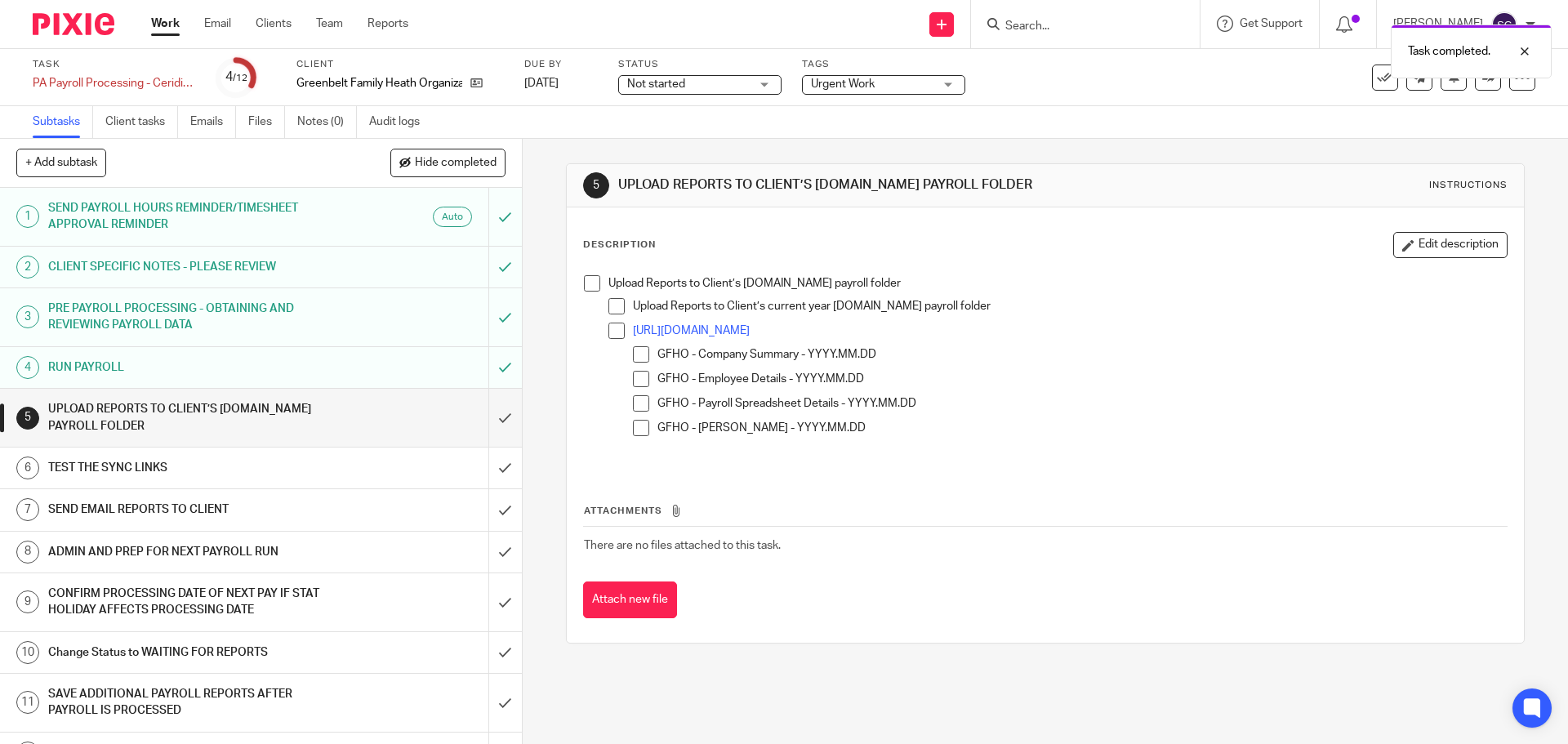
click at [589, 280] on span at bounding box center [592, 283] width 16 height 16
drag, startPoint x: 488, startPoint y: 419, endPoint x: 480, endPoint y: 420, distance: 8.1
click at [481, 420] on input "submit" at bounding box center [261, 418] width 522 height 58
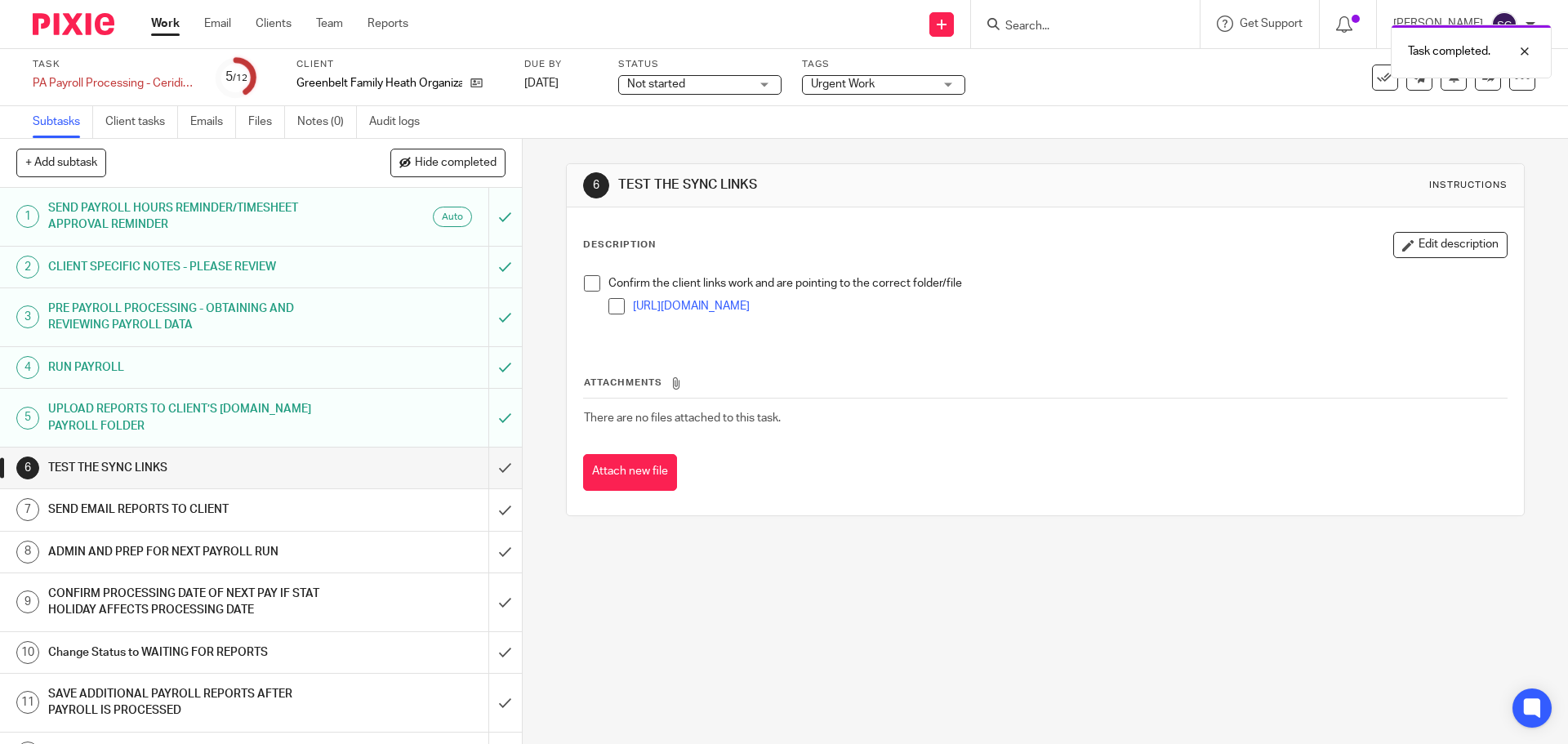
click at [586, 287] on span at bounding box center [592, 283] width 16 height 16
click at [483, 468] on input "submit" at bounding box center [261, 468] width 522 height 41
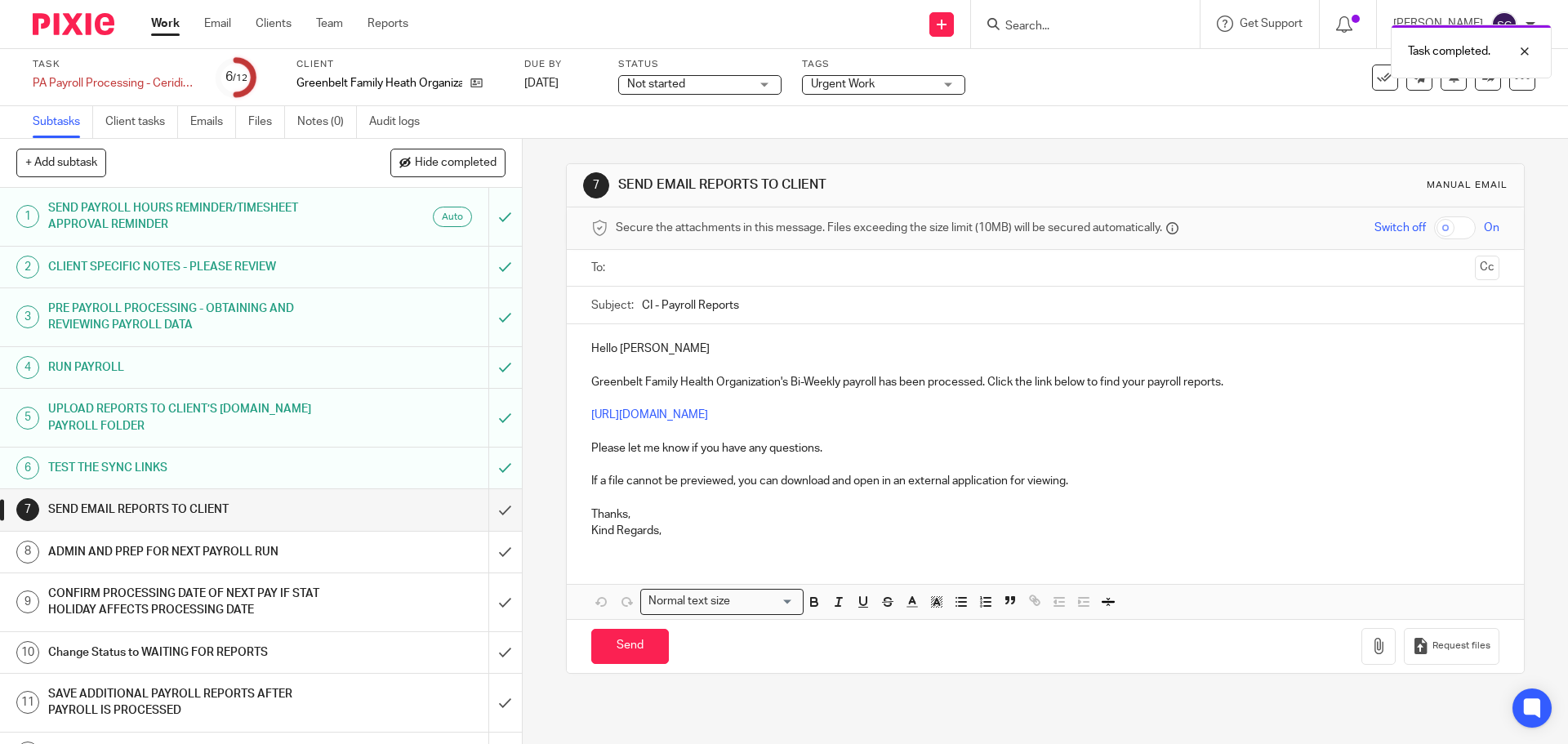
click at [634, 264] on input "text" at bounding box center [1044, 268] width 846 height 19
click at [1475, 267] on button "Cc" at bounding box center [1487, 269] width 25 height 25
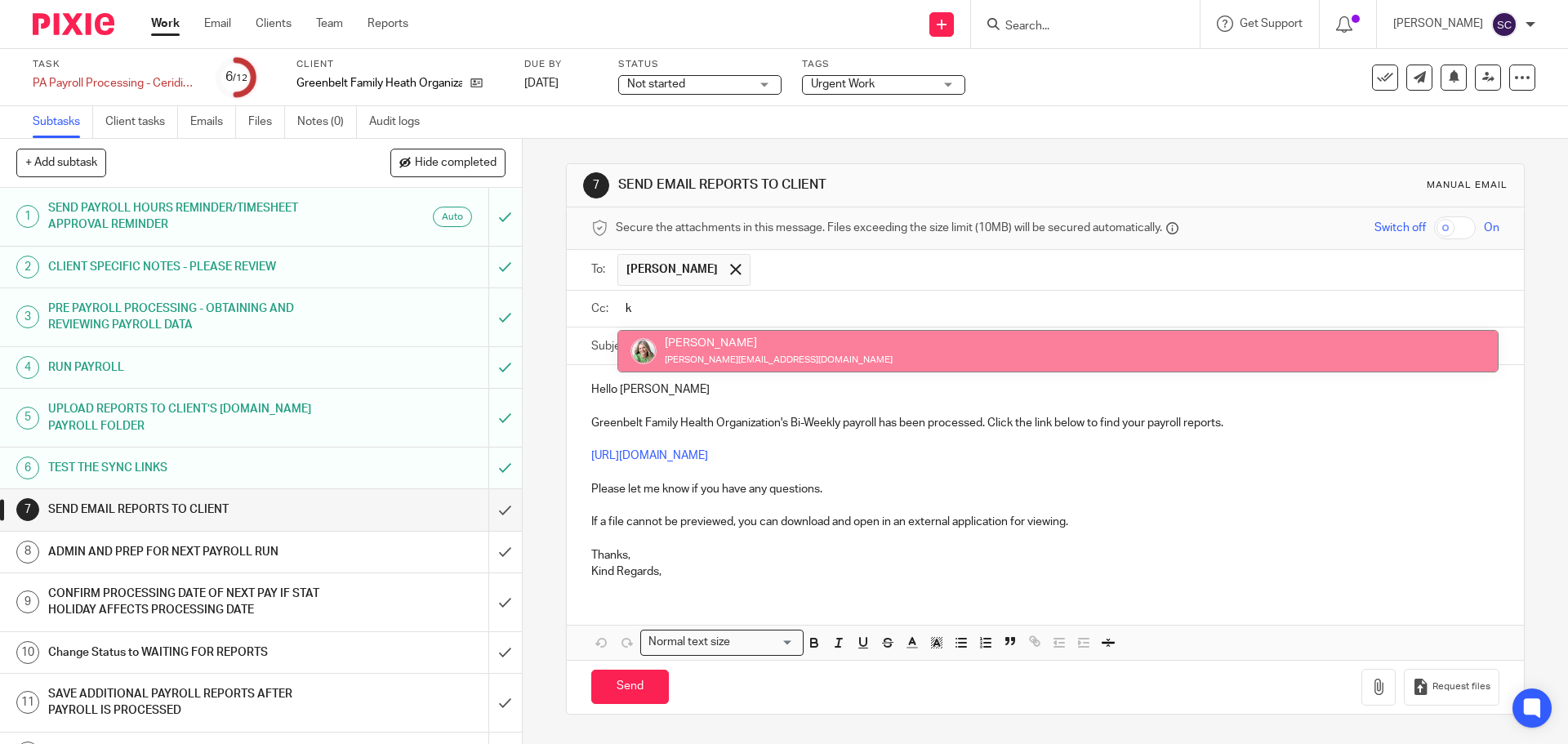
type input "k"
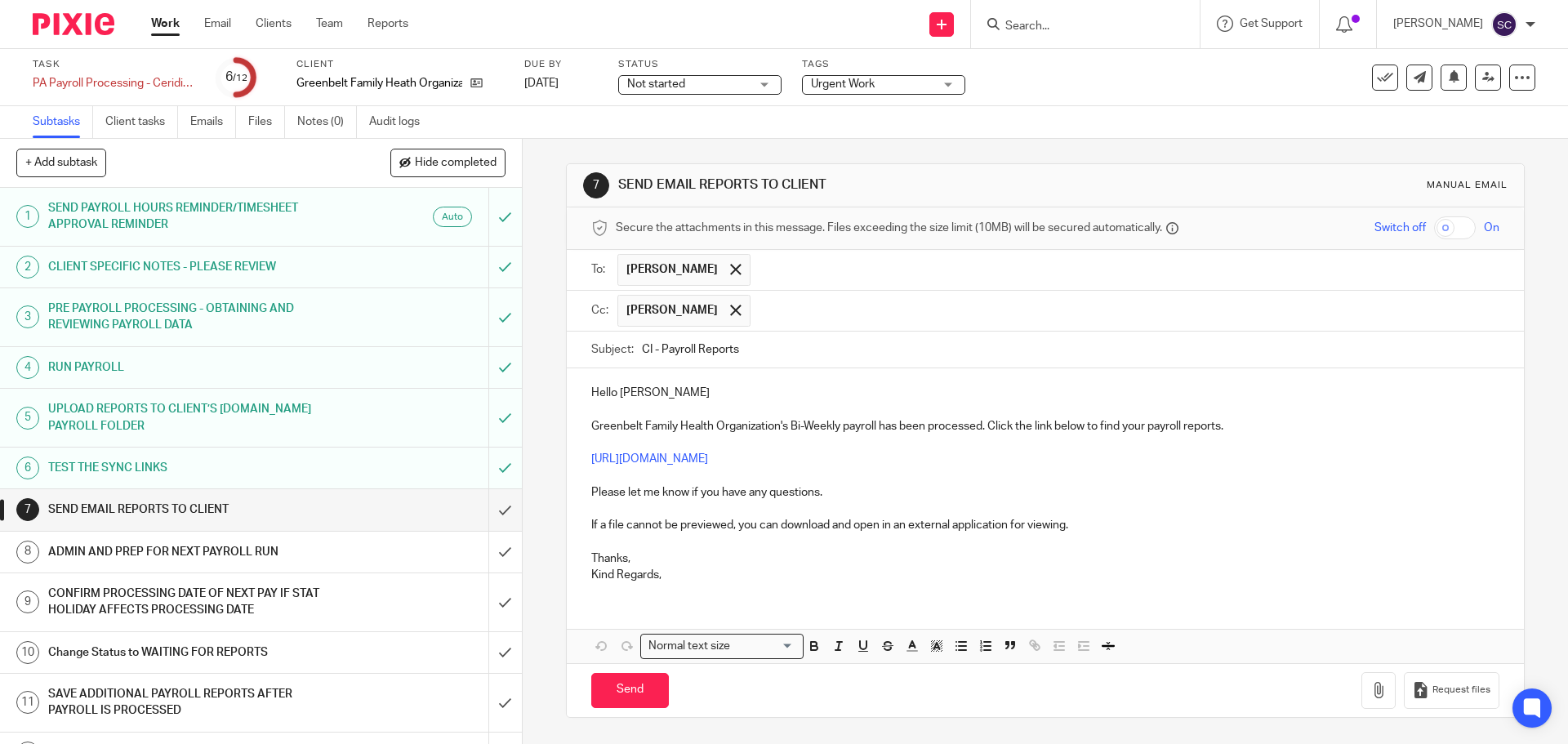
drag, startPoint x: 639, startPoint y: 352, endPoint x: 648, endPoint y: 352, distance: 9.0
click at [648, 352] on input "CI - Payroll Reports" at bounding box center [1070, 350] width 857 height 37
type input "GFHO - Payroll Reports"
click at [684, 582] on p "Kind Regards," at bounding box center [1044, 575] width 907 height 16
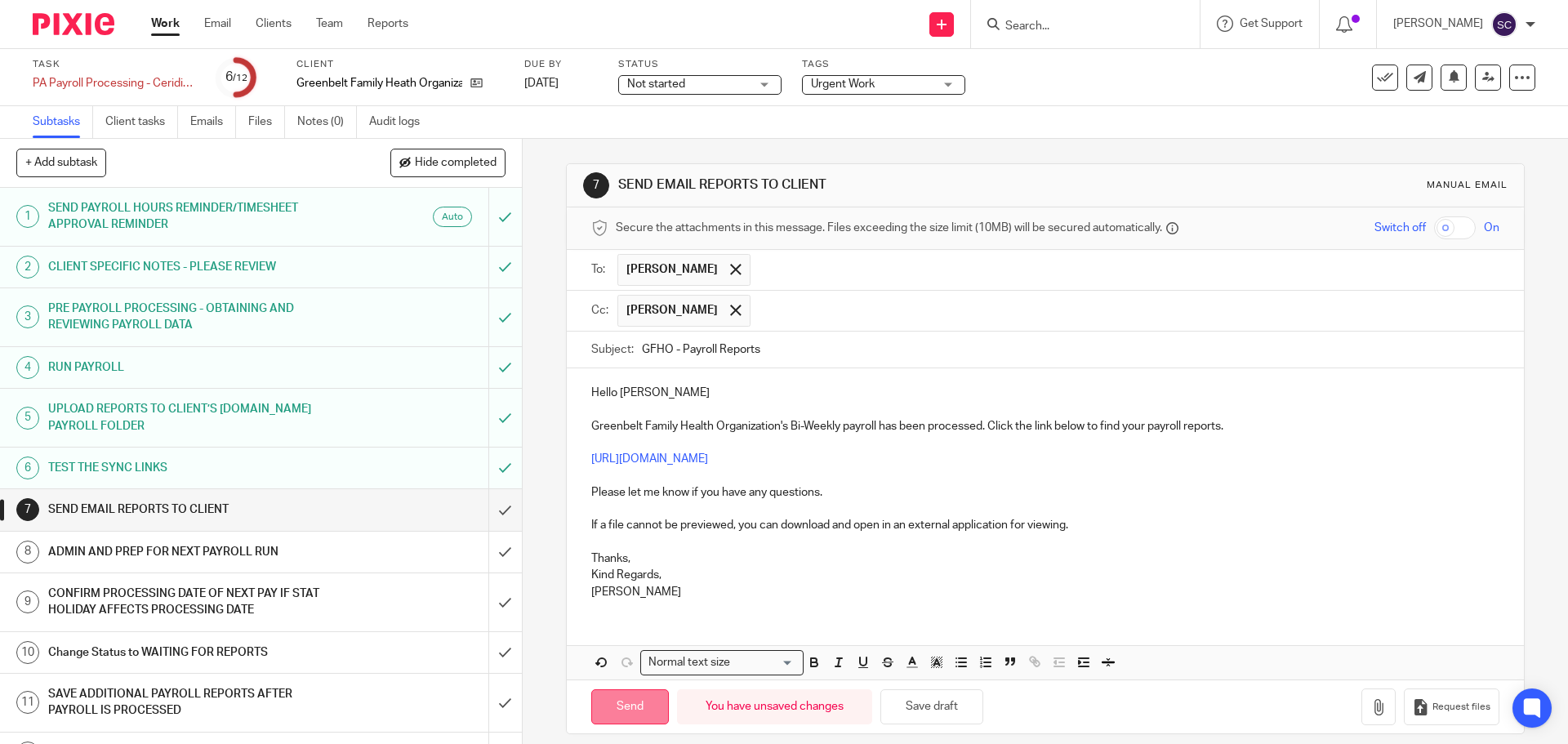
click at [634, 708] on input "Send" at bounding box center [630, 706] width 78 height 35
type input "Sent"
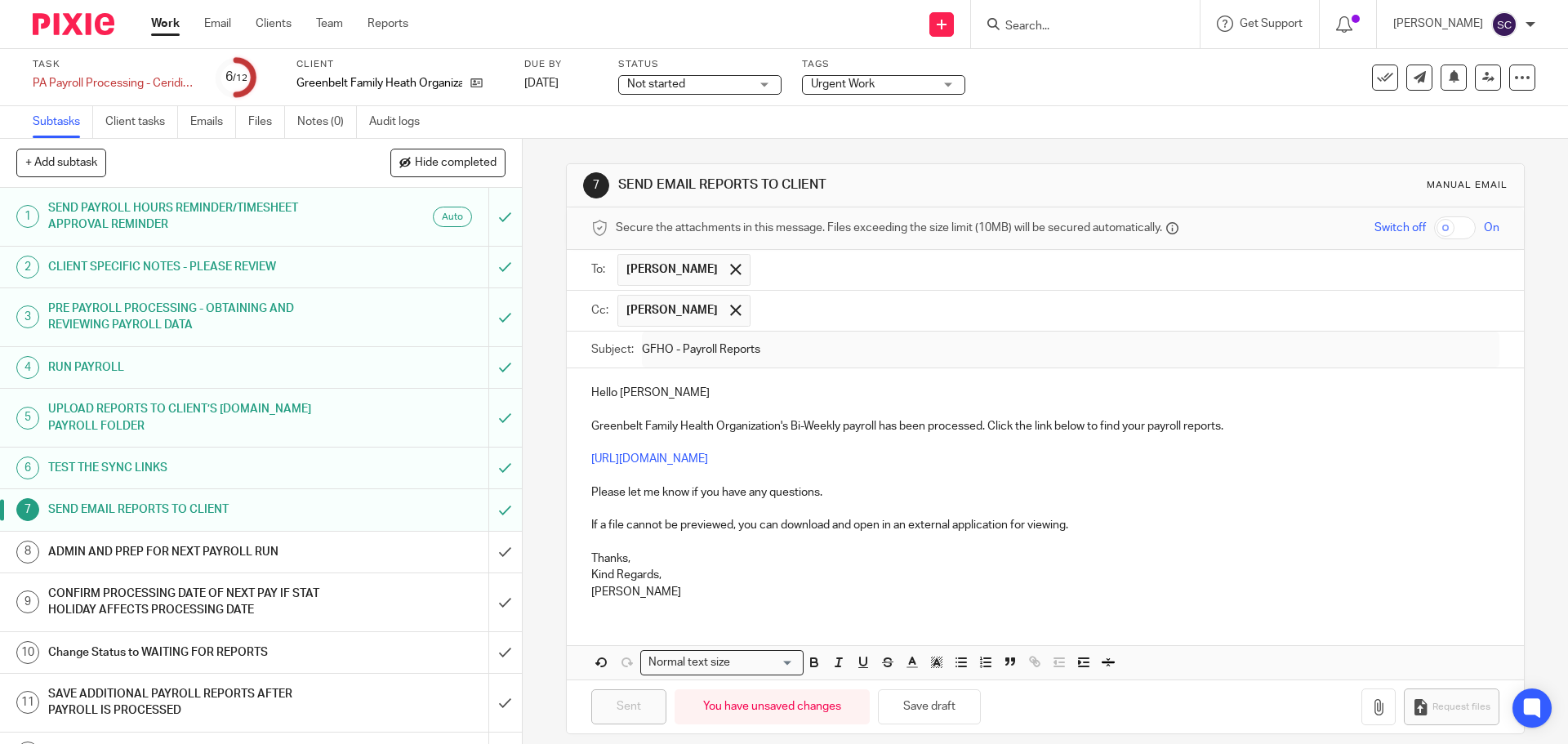
click at [143, 553] on h1 "ADMIN AND PREP FOR NEXT PAYROLL RUN" at bounding box center [189, 552] width 283 height 25
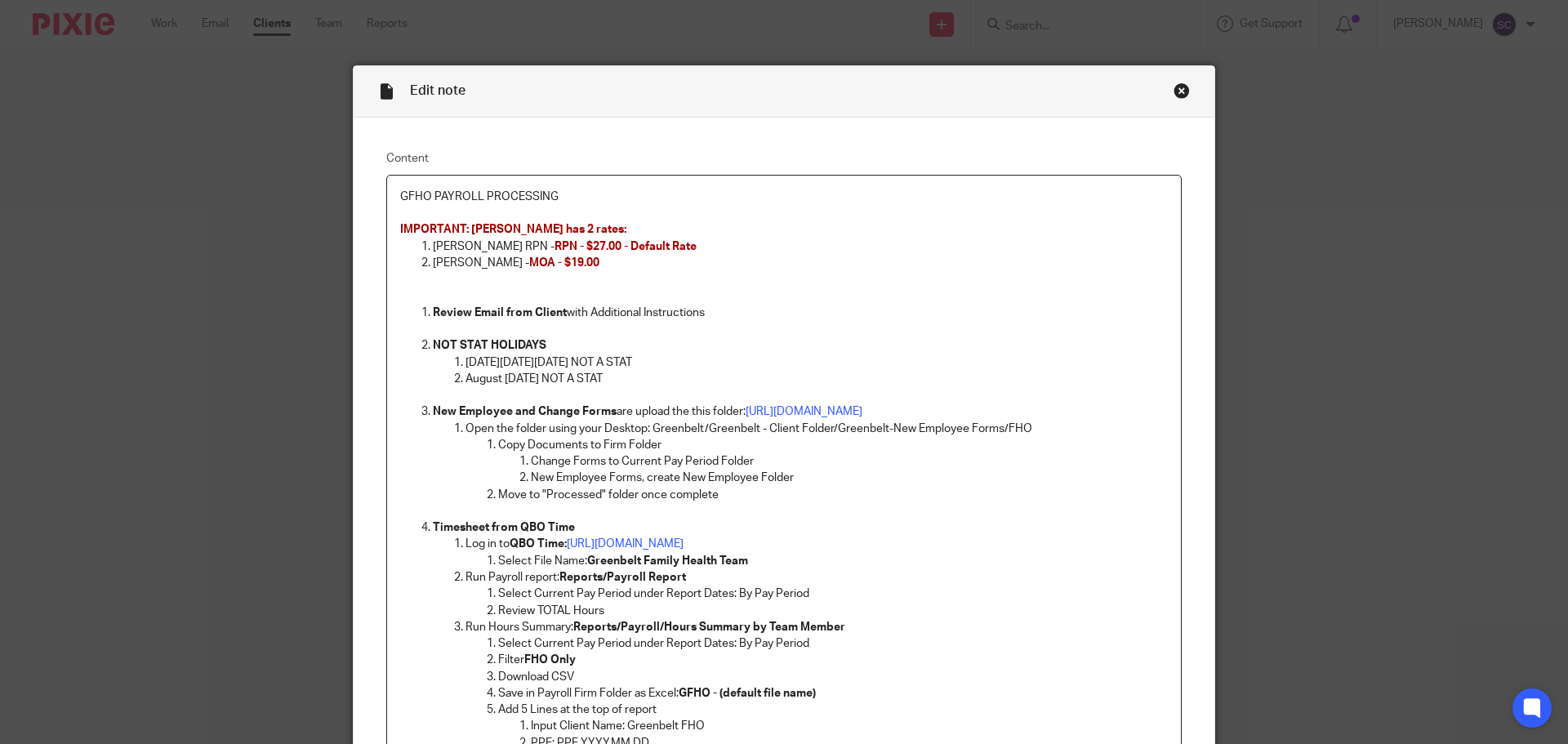
click at [1180, 91] on div "Close this dialog window" at bounding box center [1182, 91] width 16 height 16
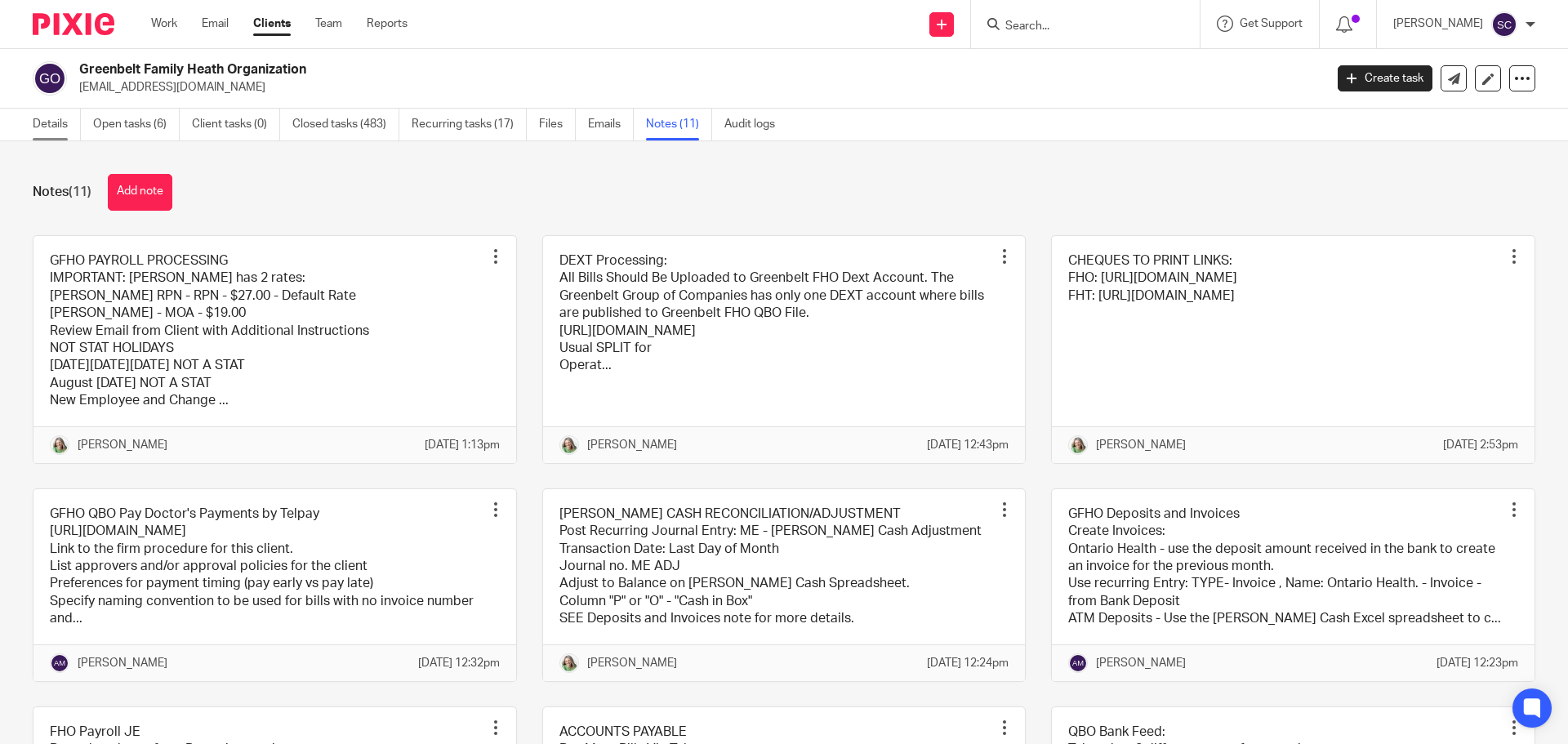
click at [52, 121] on link "Details" at bounding box center [57, 124] width 48 height 32
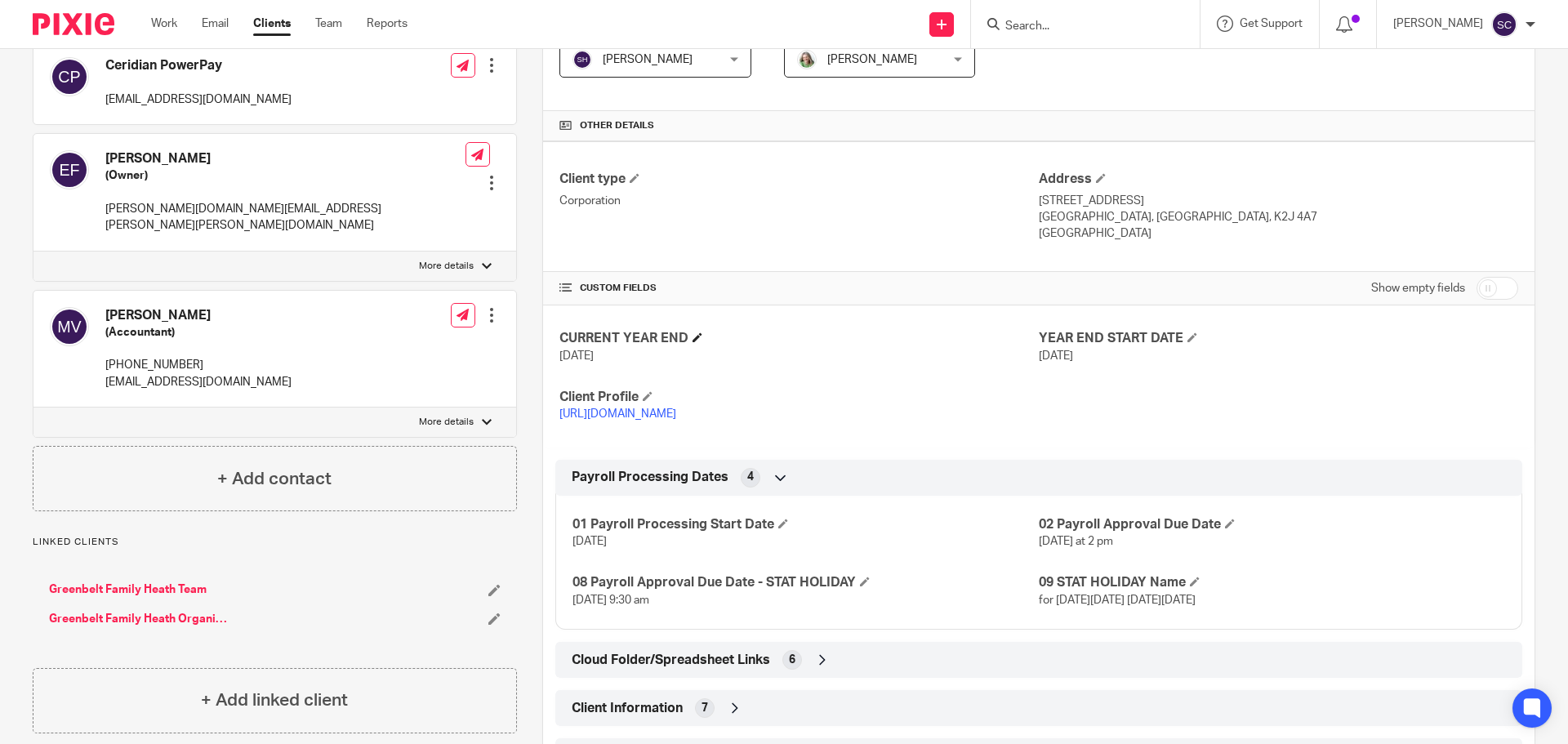
scroll to position [327, 0]
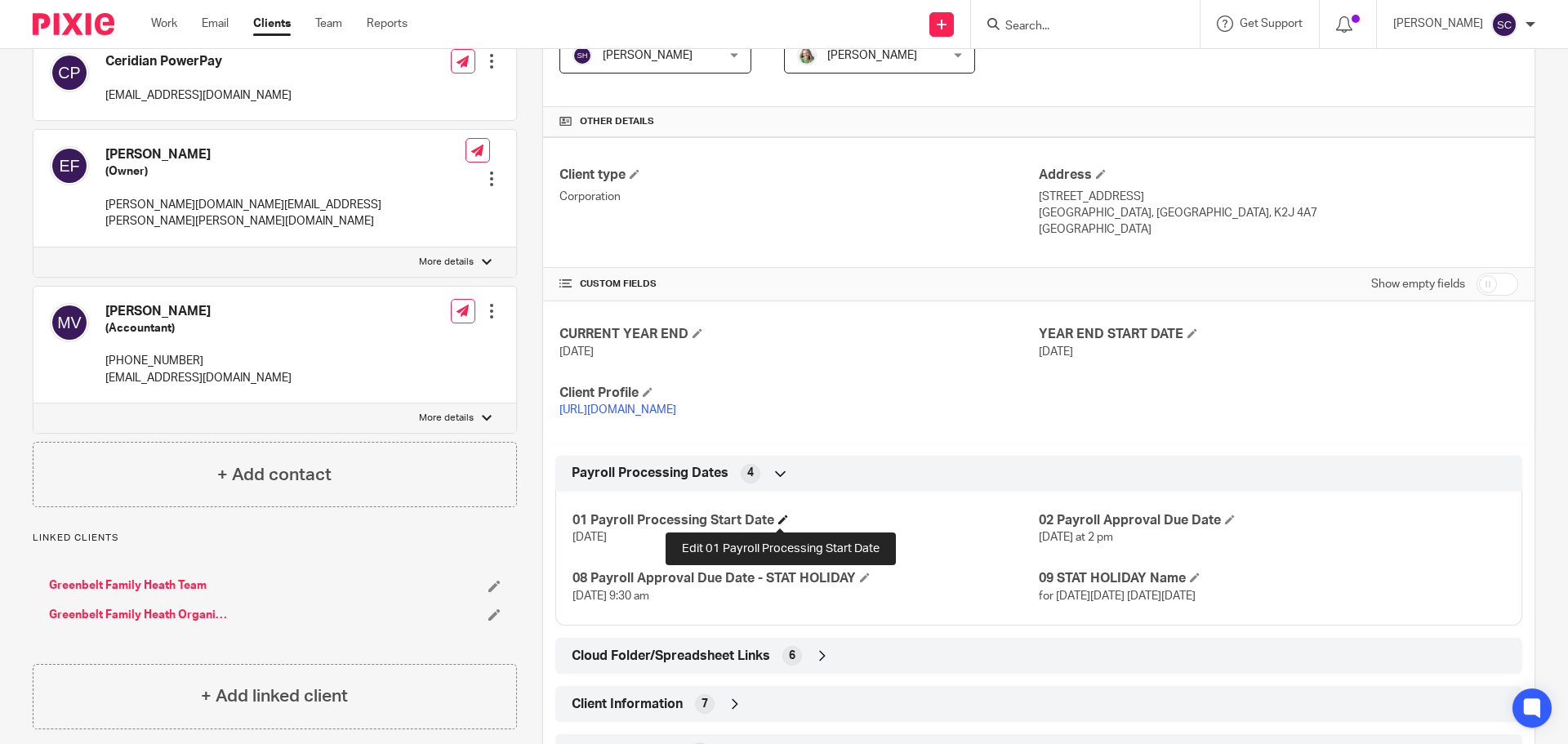
click at [781, 520] on span at bounding box center [784, 520] width 10 height 10
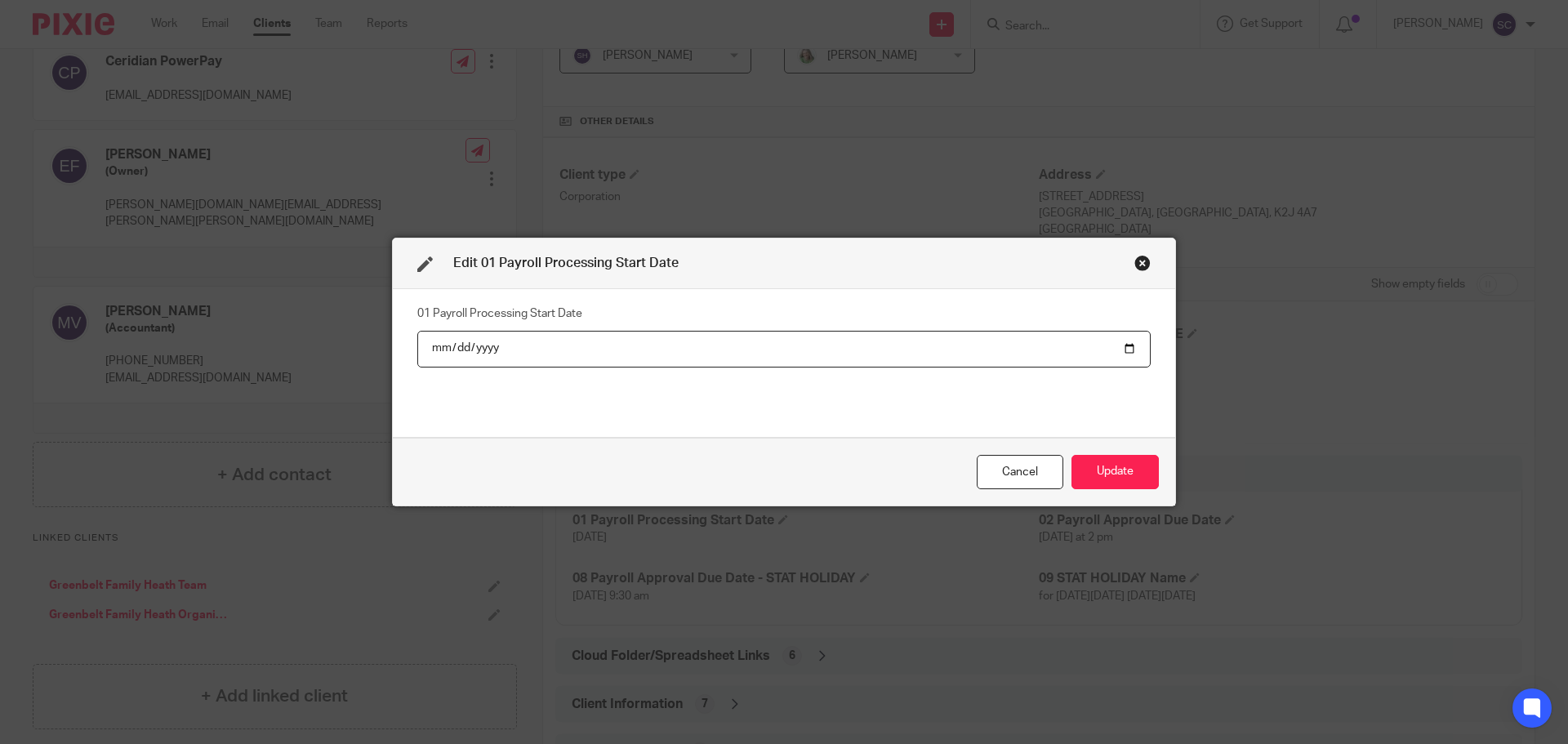
click at [1124, 349] on input "2025-08-18" at bounding box center [784, 349] width 734 height 37
type input "2025-09-01"
click at [1112, 475] on button "Update" at bounding box center [1115, 472] width 88 height 35
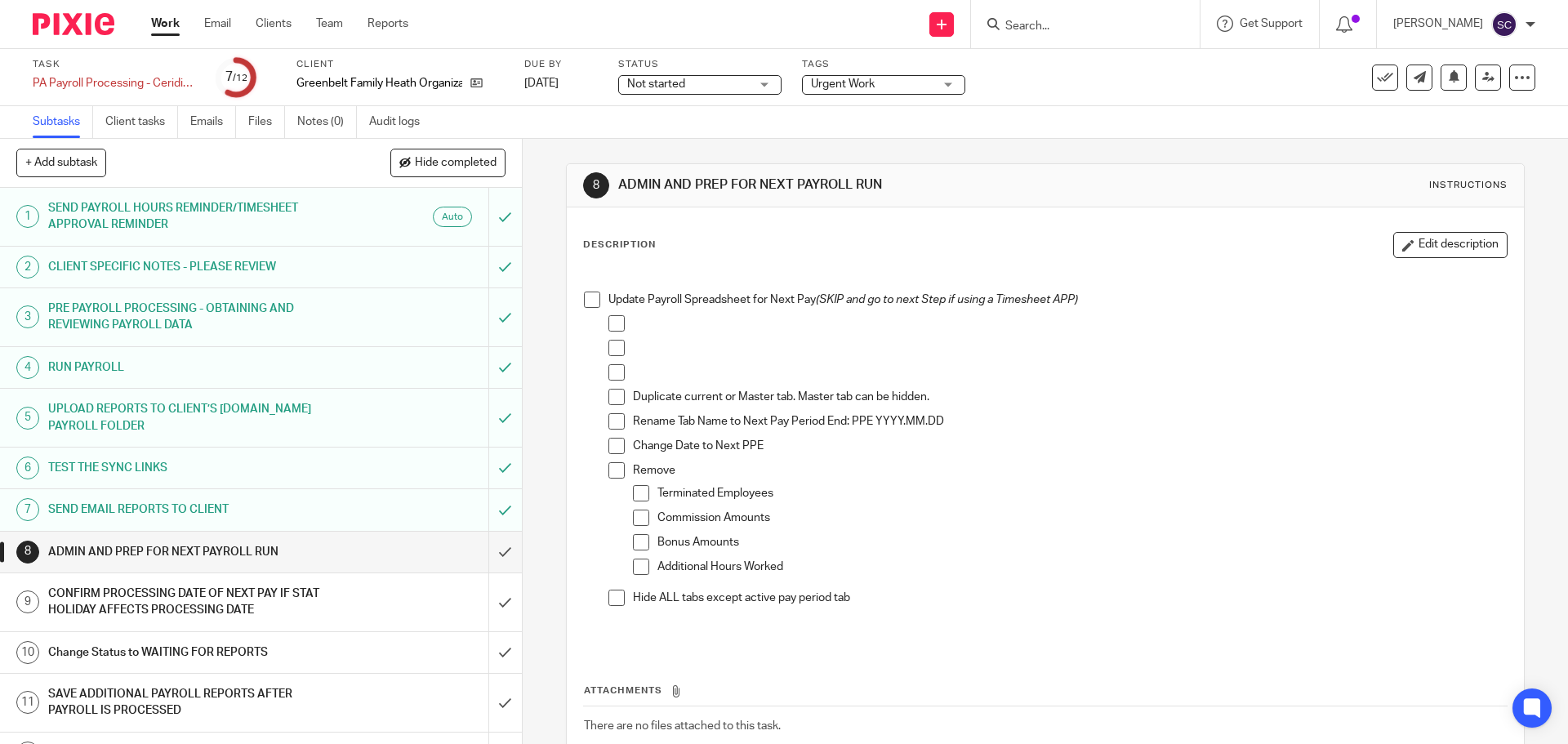
click at [589, 307] on span at bounding box center [592, 300] width 16 height 16
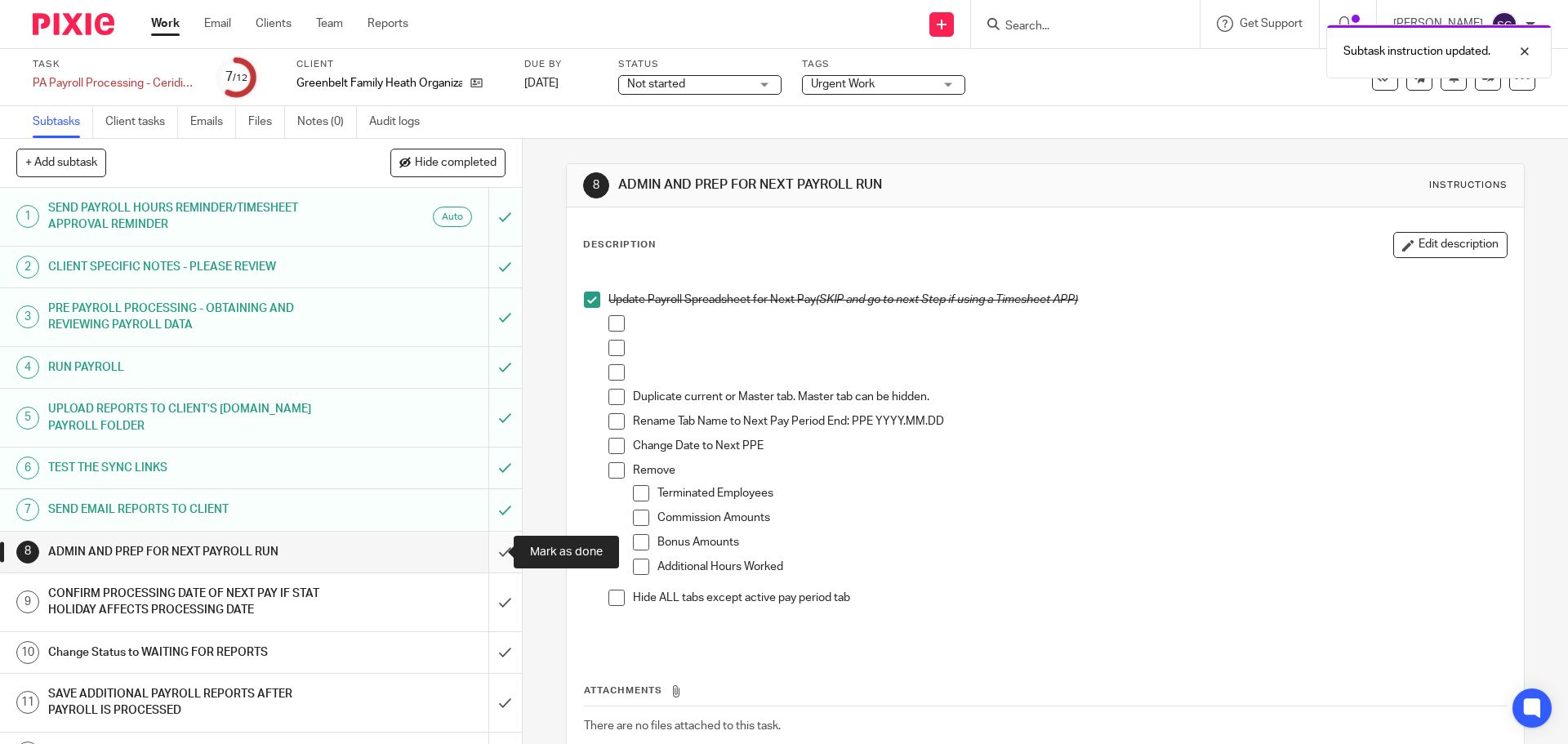
click at [487, 551] on input "submit" at bounding box center [261, 552] width 522 height 41
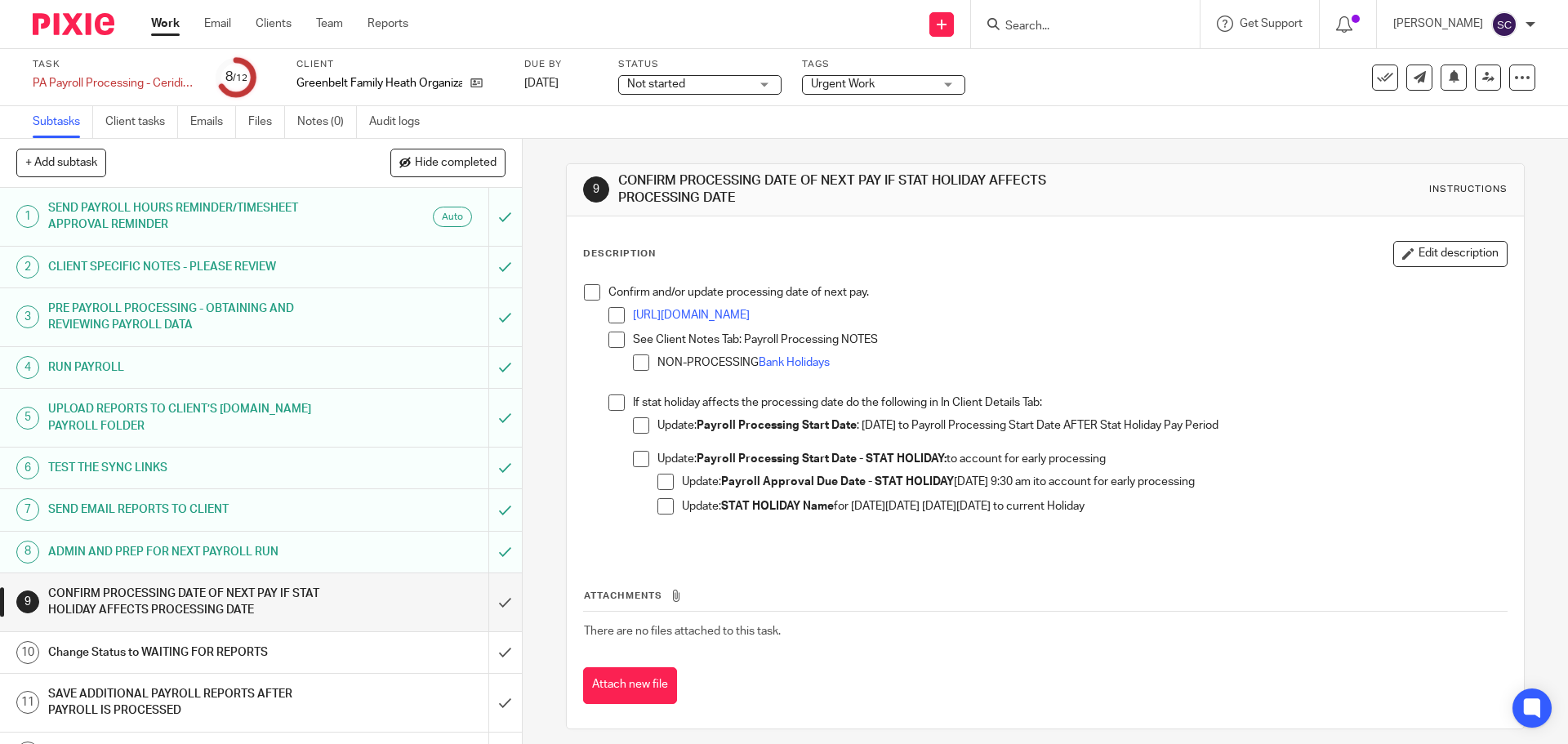
click at [588, 294] on span at bounding box center [592, 292] width 16 height 16
click at [488, 599] on input "submit" at bounding box center [261, 603] width 522 height 58
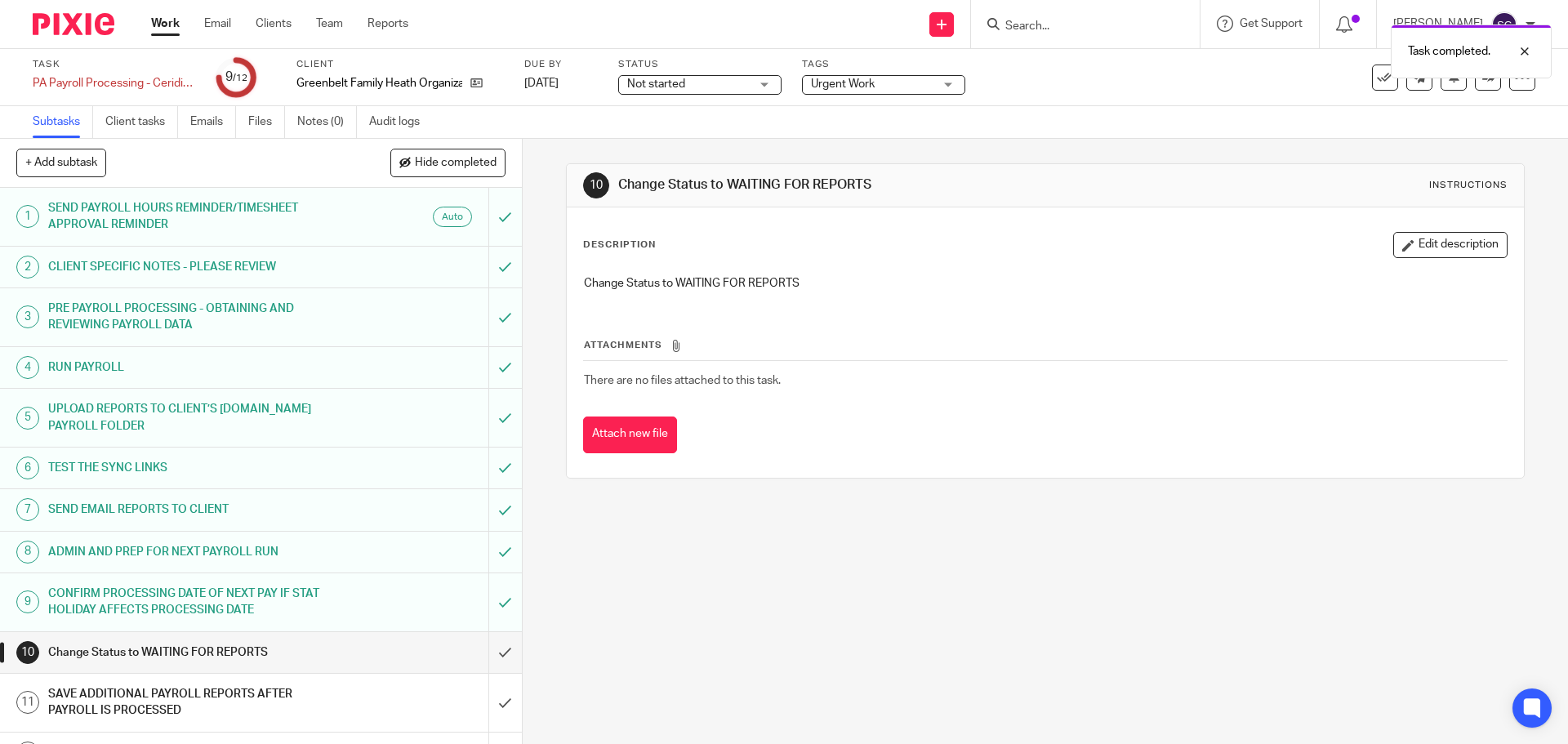
click at [767, 84] on div "Not started Not started" at bounding box center [700, 85] width 163 height 20
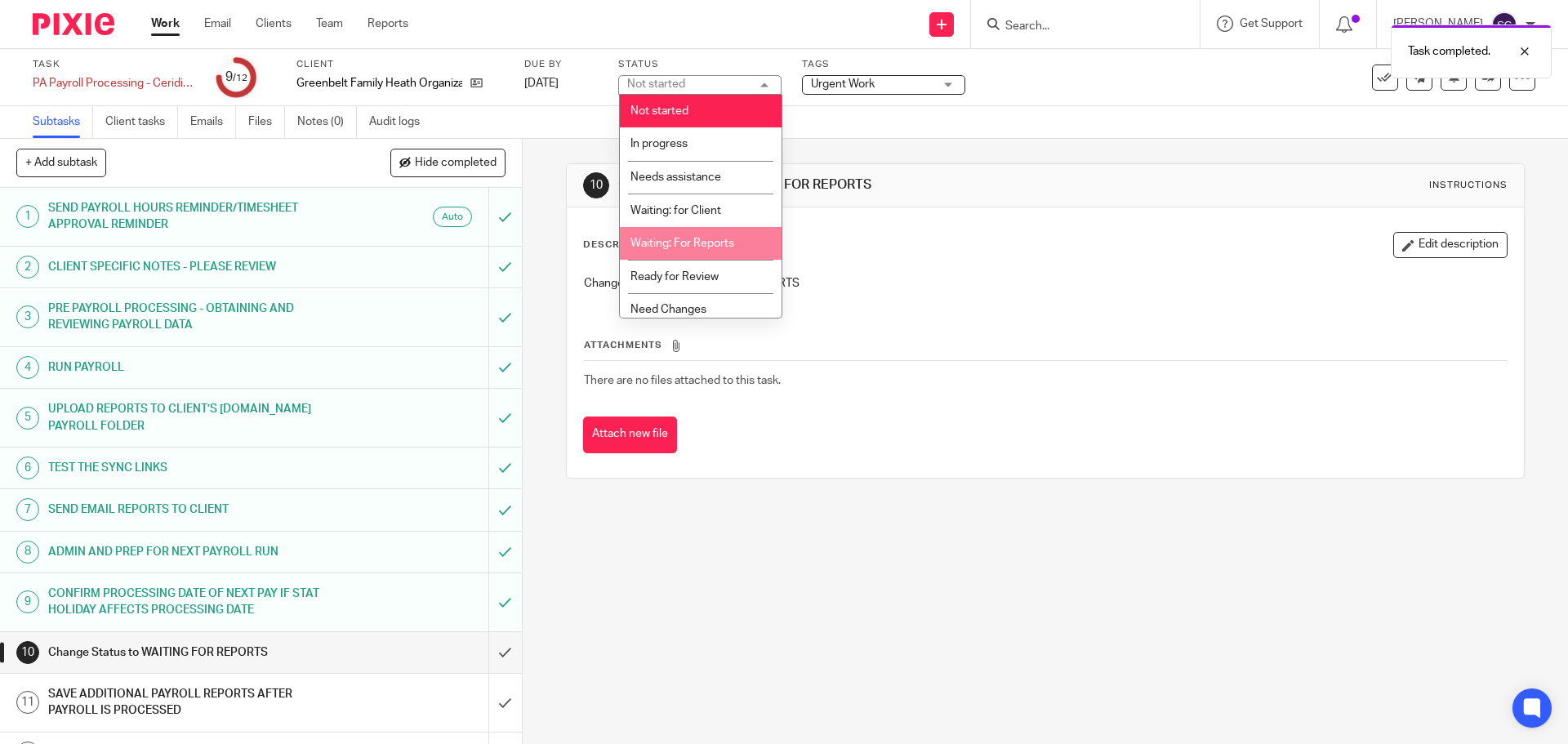
click at [668, 240] on span "Waiting: For Reports" at bounding box center [682, 243] width 104 height 11
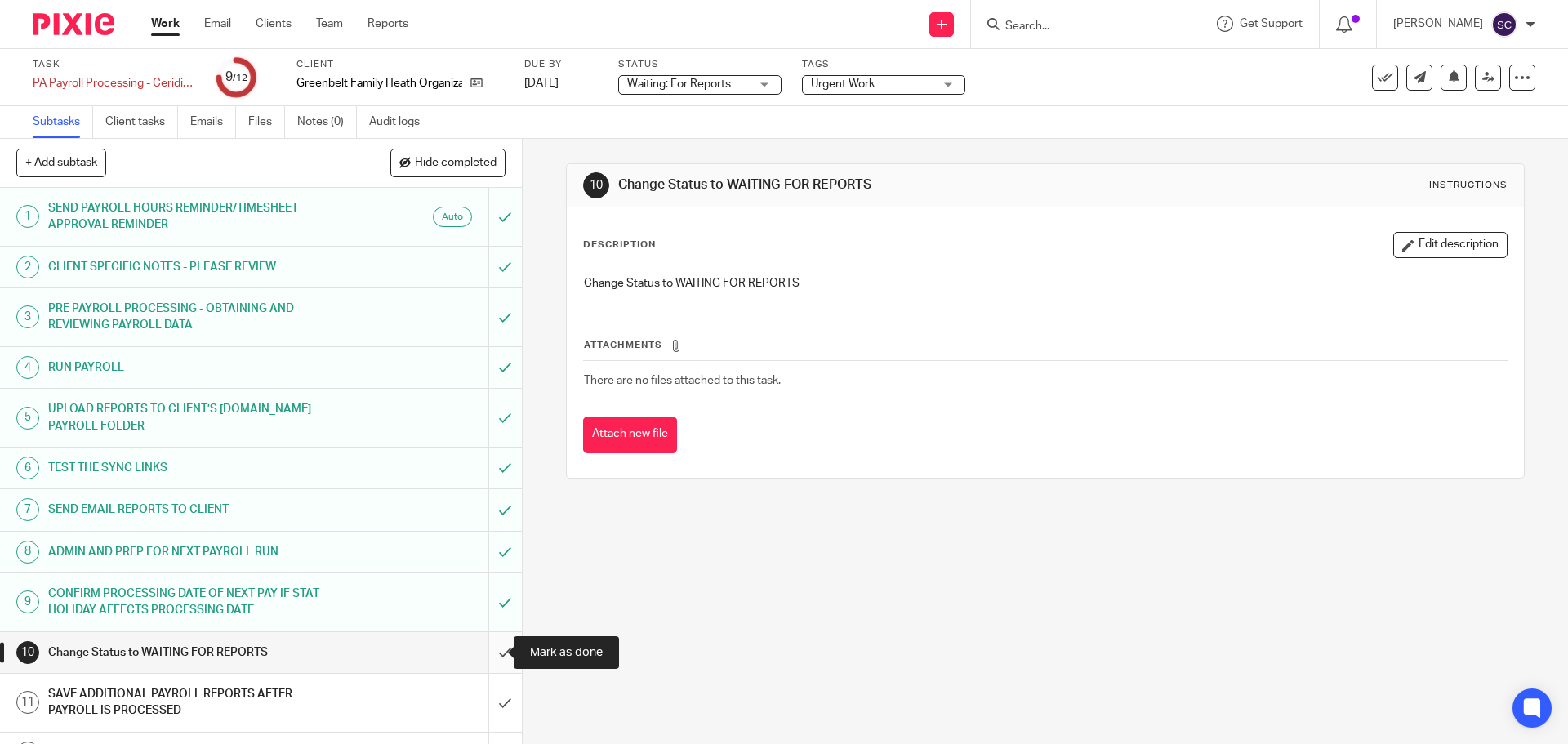
click at [487, 651] on input "submit" at bounding box center [261, 652] width 522 height 41
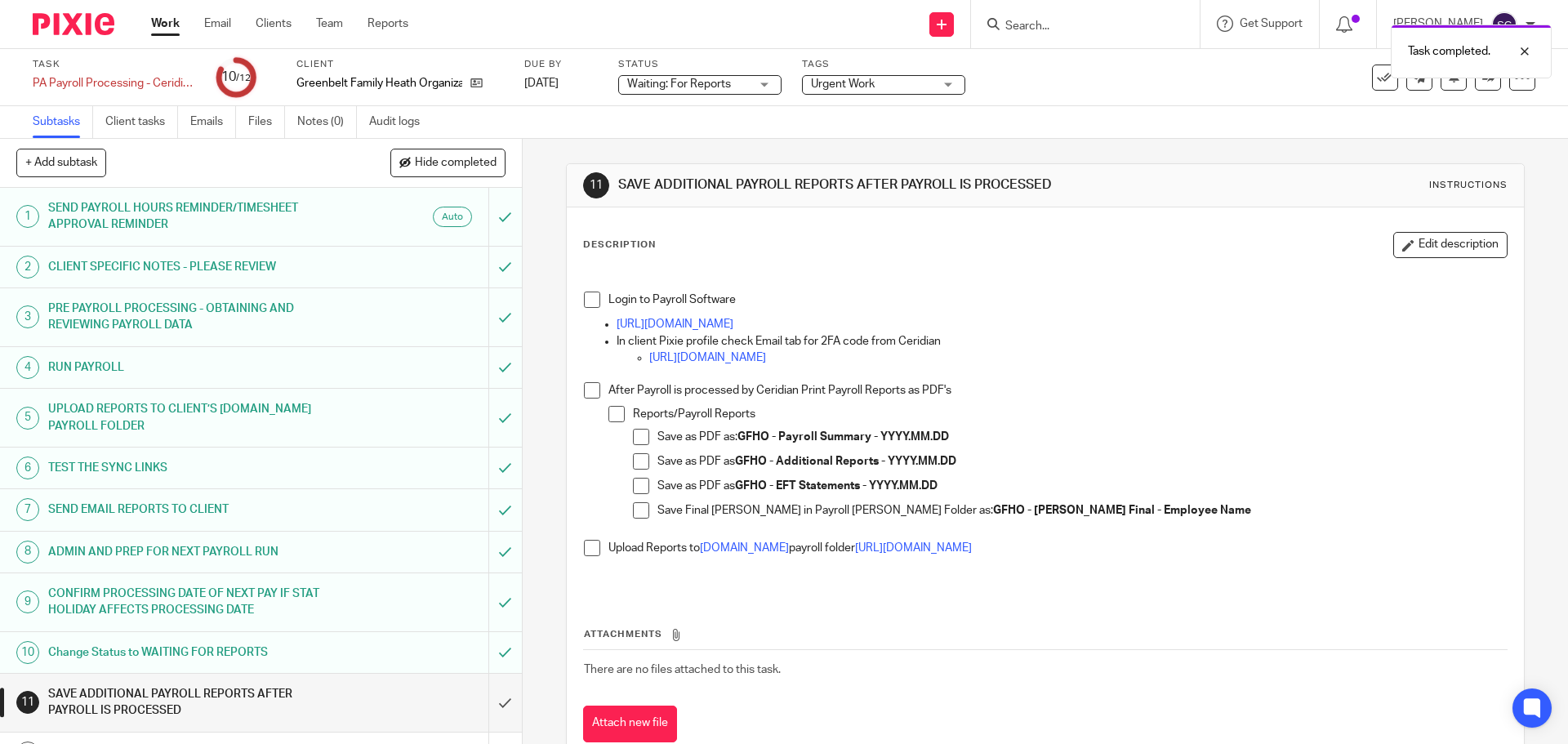
click at [152, 22] on link "Work" at bounding box center [165, 24] width 29 height 16
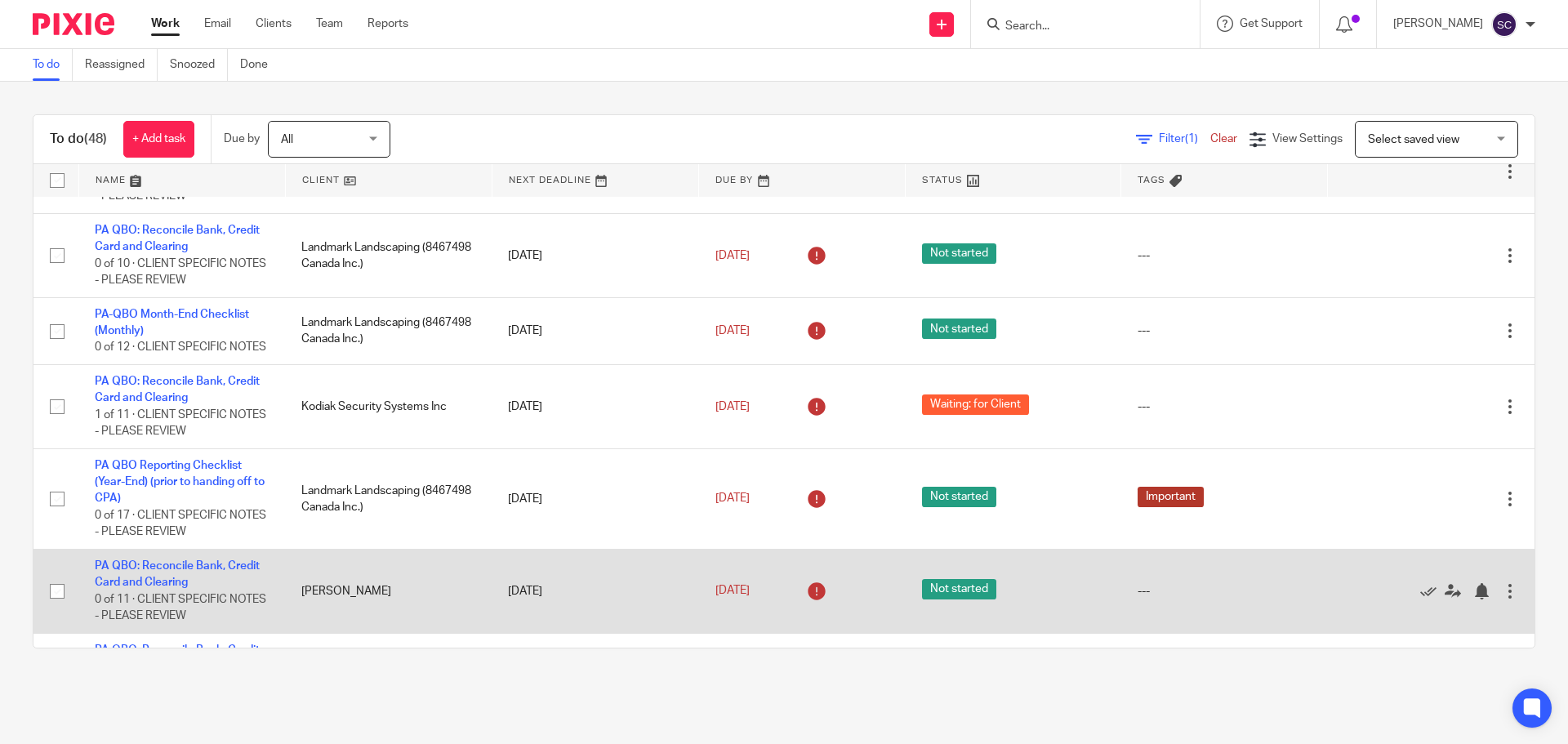
scroll to position [327, 0]
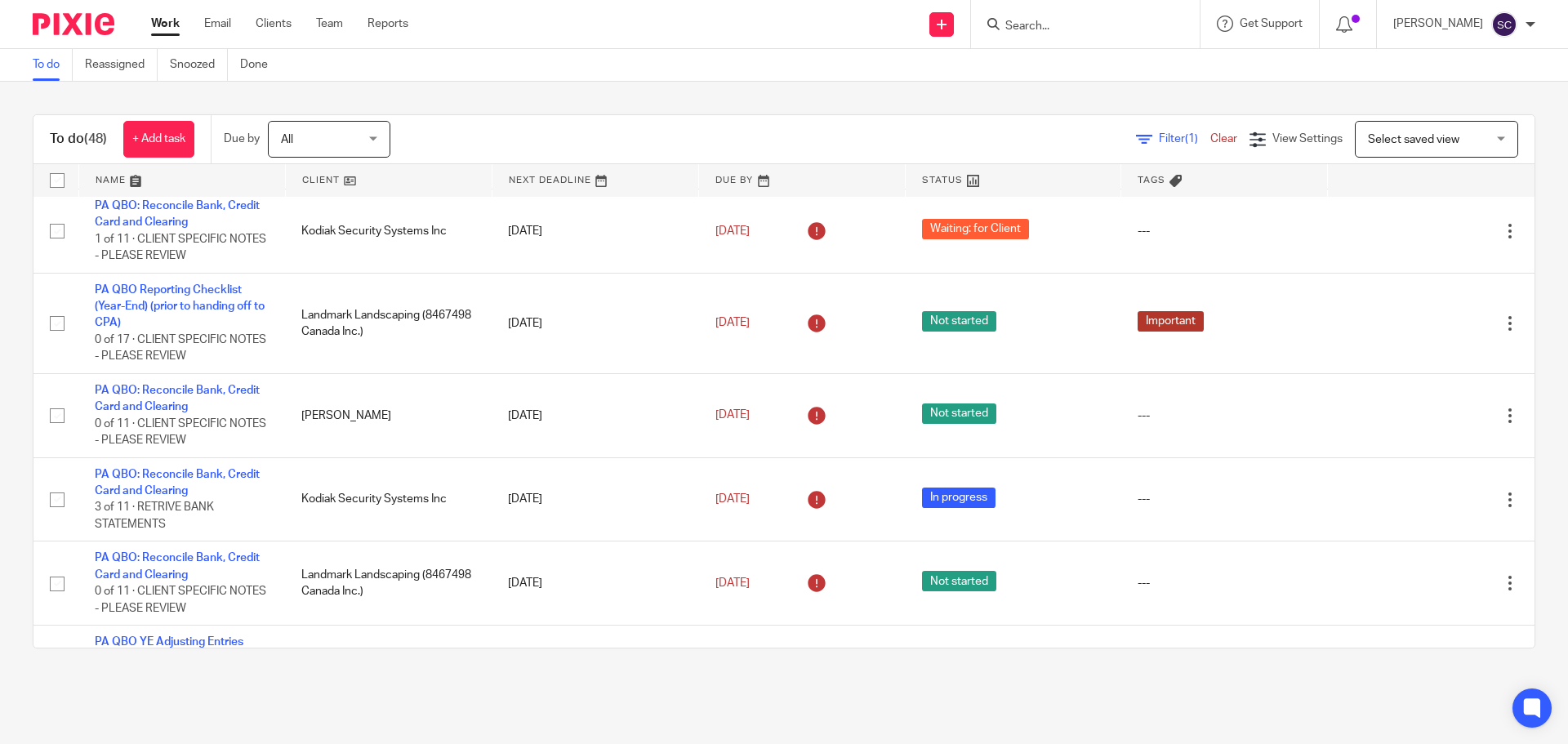
click at [1368, 130] on span "Select saved view" at bounding box center [1428, 138] width 119 height 34
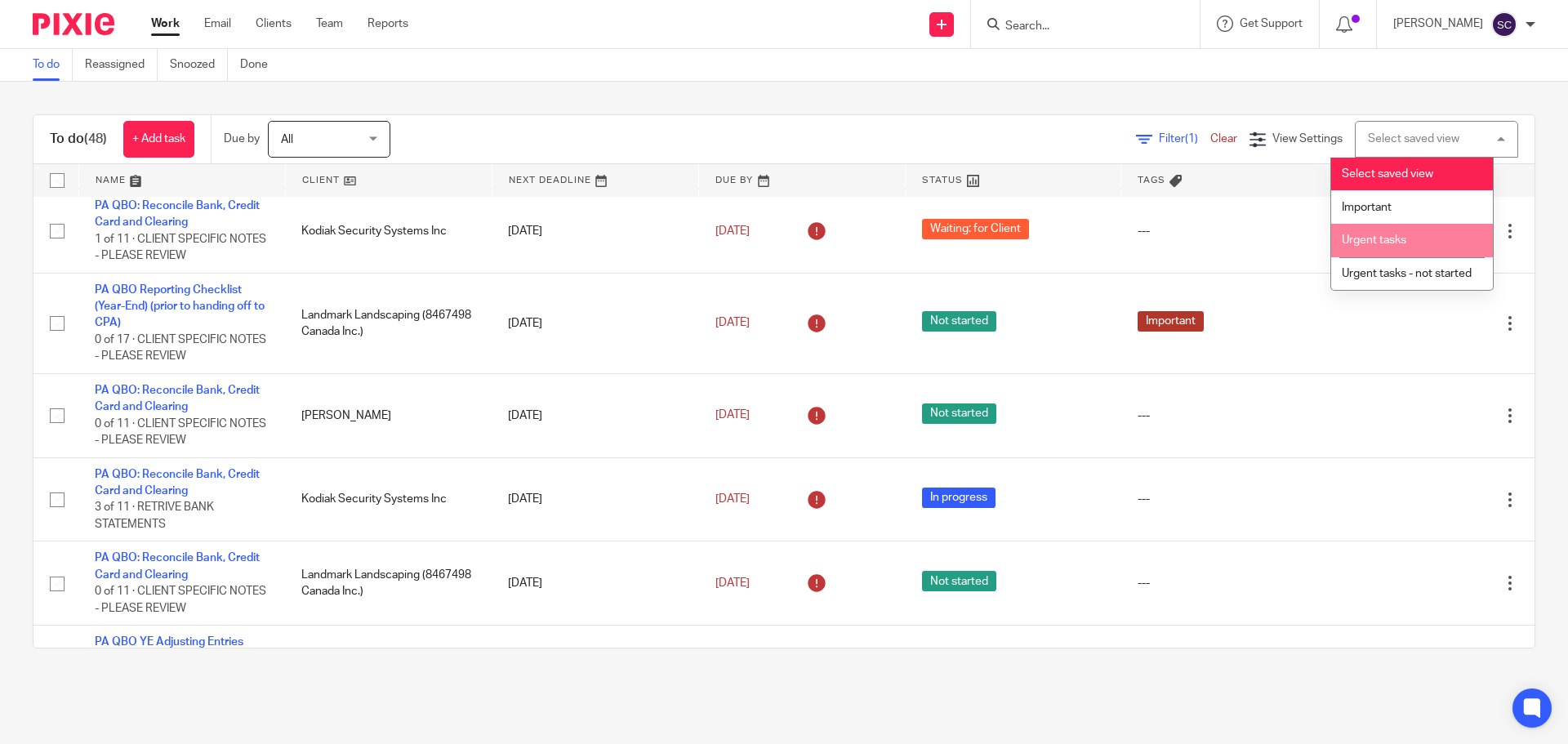
click at [1364, 242] on span "Urgent tasks" at bounding box center [1374, 239] width 65 height 11
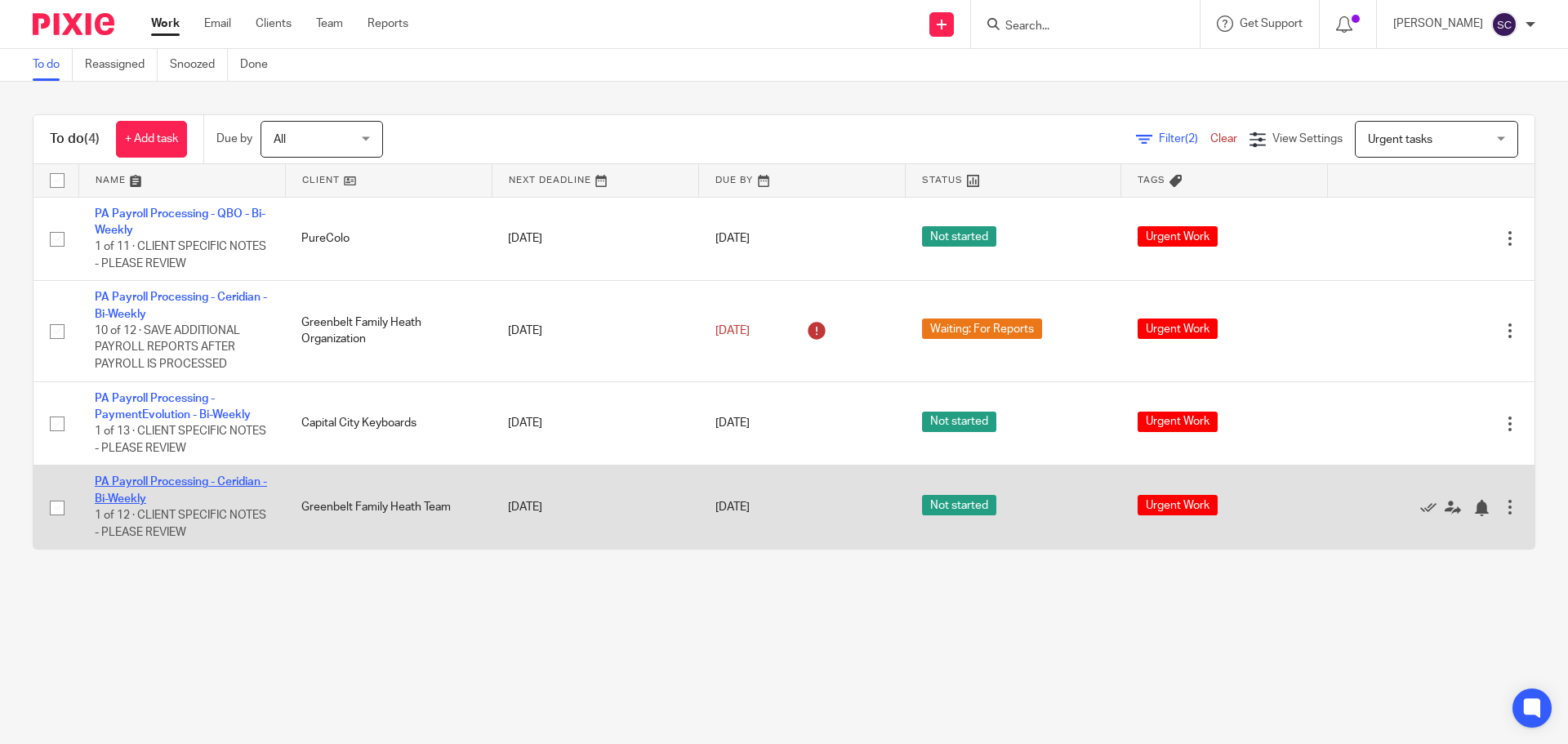
click at [124, 482] on link "PA Payroll Processing - Ceridian - Bi-Weekly" at bounding box center [180, 490] width 172 height 28
